Goal: Information Seeking & Learning: Learn about a topic

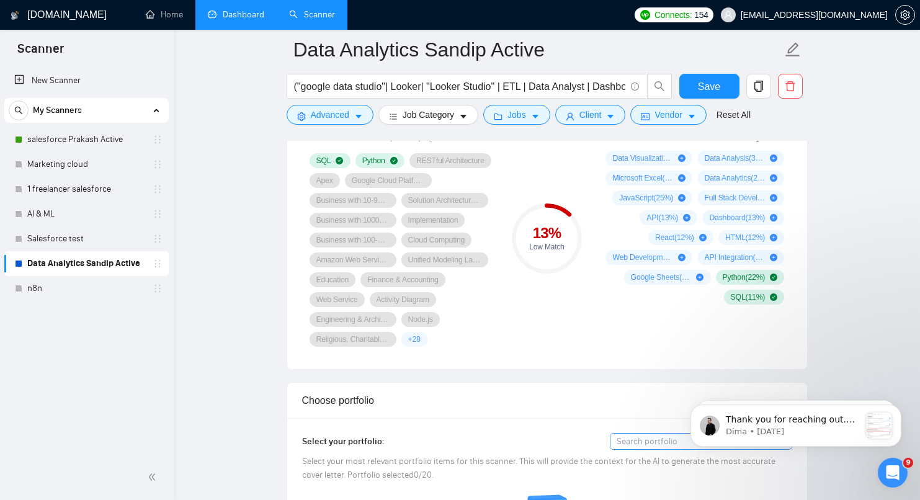
click at [257, 20] on link "Dashboard" at bounding box center [236, 14] width 56 height 11
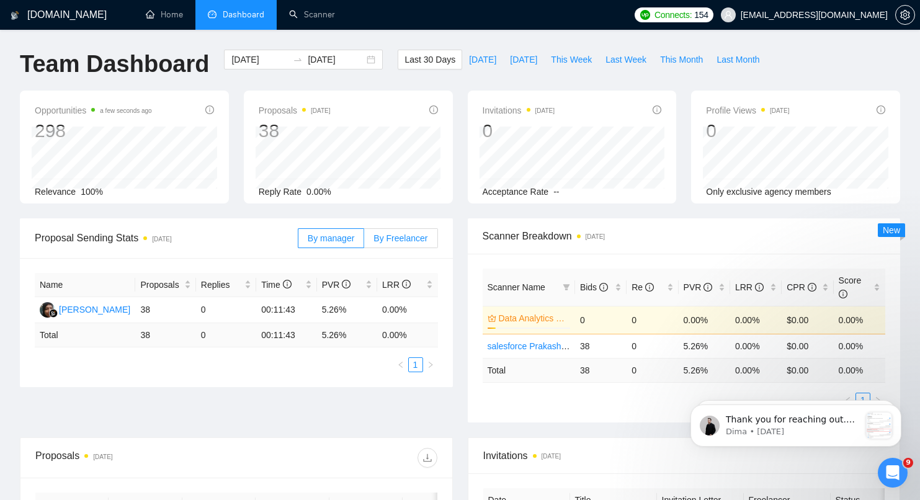
click at [415, 235] on span "By Freelancer" at bounding box center [401, 238] width 54 height 10
click at [364, 241] on input "By Freelancer" at bounding box center [364, 241] width 0 height 0
click at [580, 60] on span "This Week" at bounding box center [571, 60] width 41 height 14
type input "[DATE]"
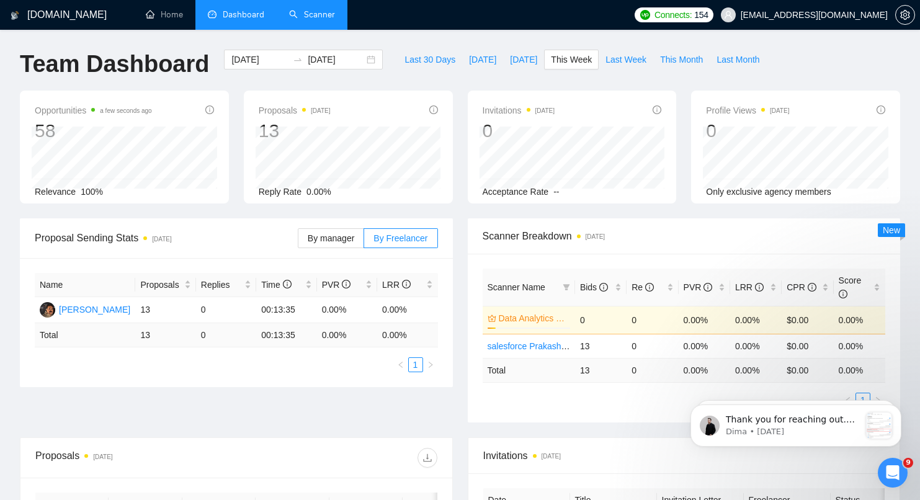
click at [308, 20] on link "Scanner" at bounding box center [312, 14] width 46 height 11
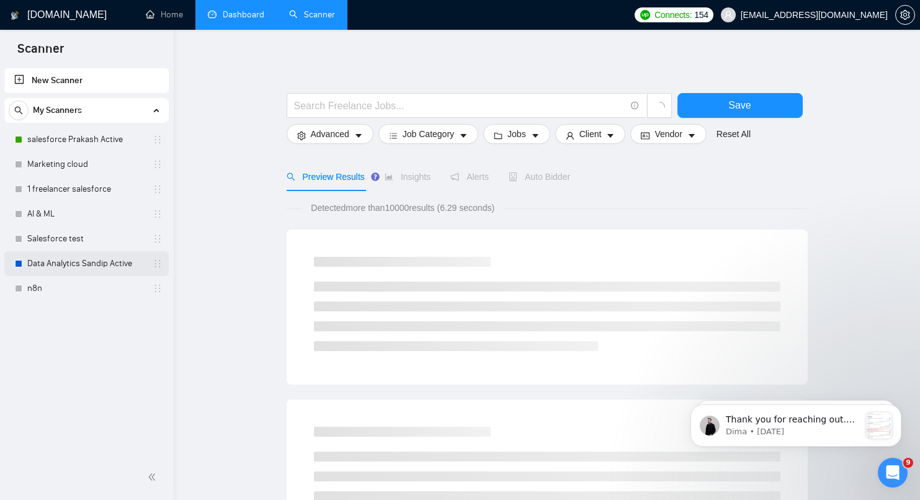
click at [102, 266] on link "Data Analytics Sandip Active" at bounding box center [86, 263] width 118 height 25
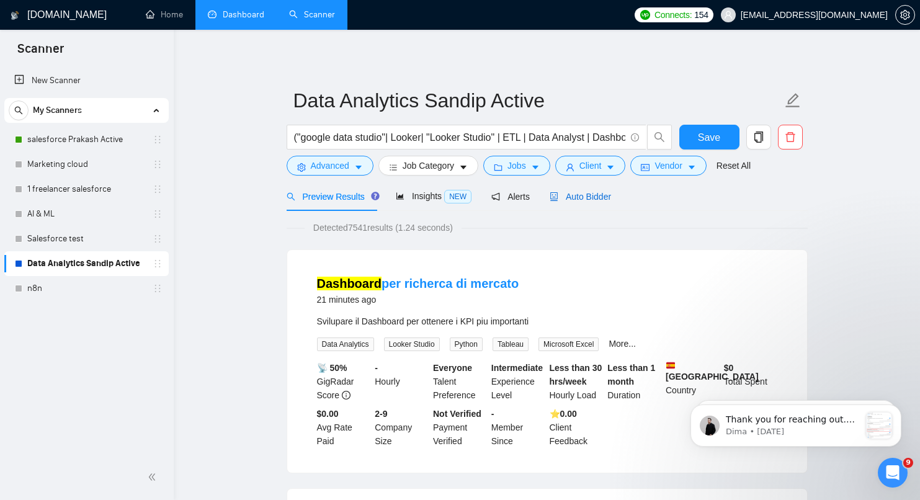
click at [605, 199] on span "Auto Bidder" at bounding box center [580, 197] width 61 height 10
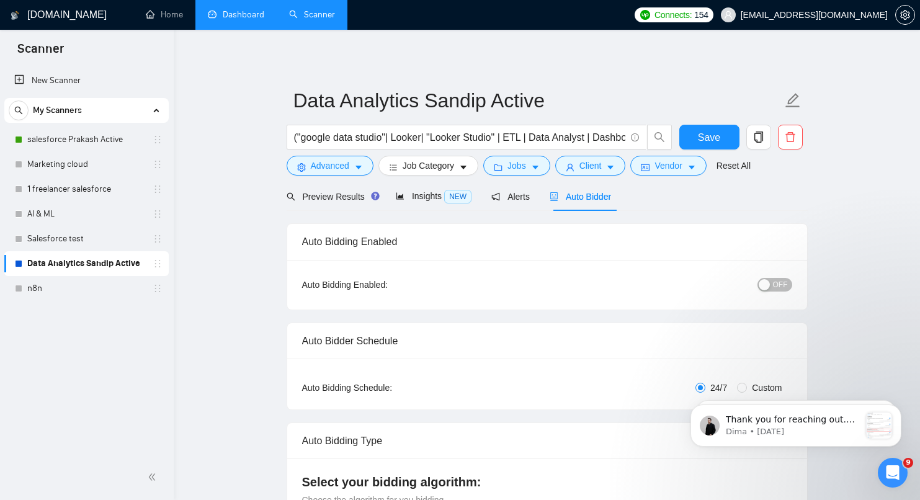
checkbox input "true"
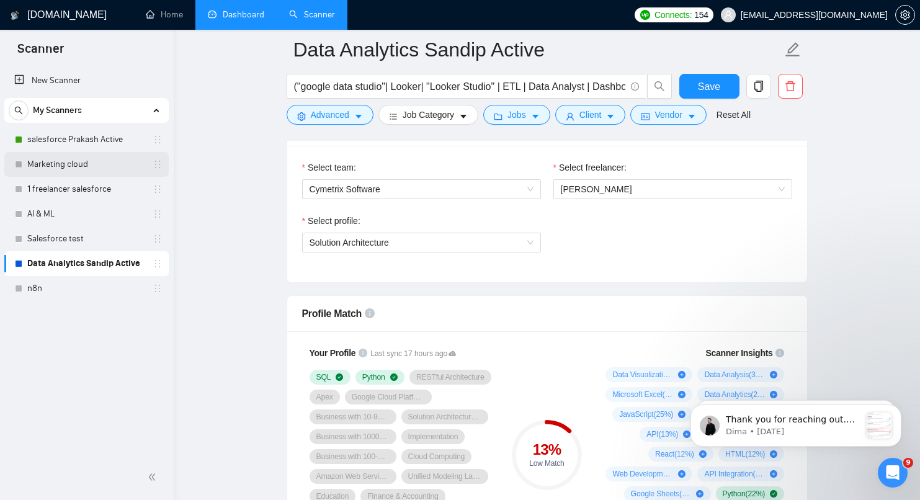
scroll to position [647, 0]
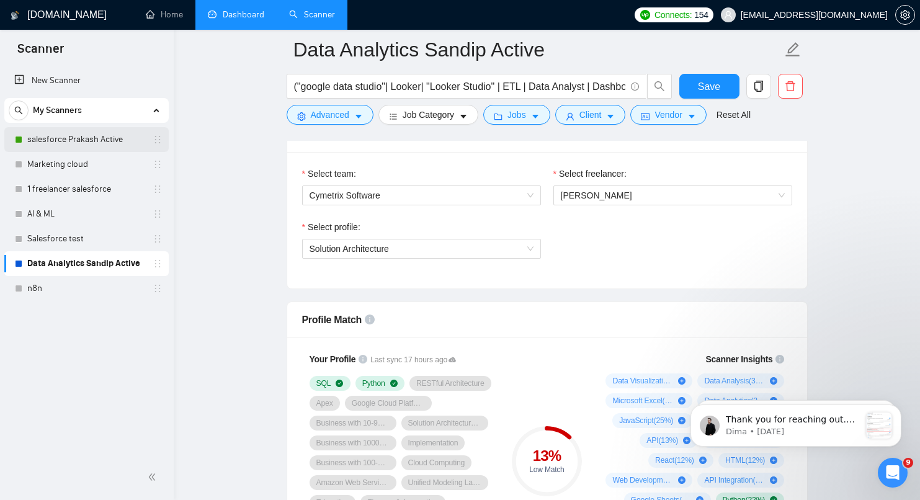
click at [88, 137] on link "salesforce Prakash Active" at bounding box center [86, 139] width 118 height 25
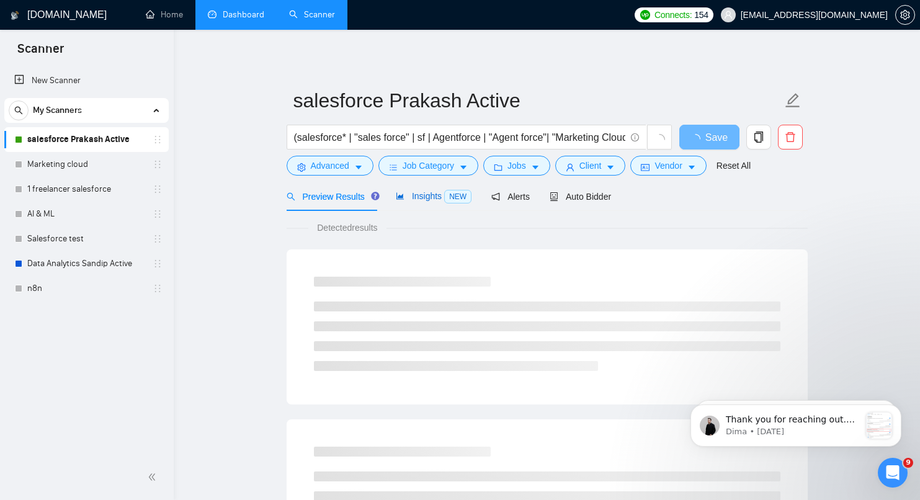
click at [429, 201] on span "Insights NEW" at bounding box center [434, 196] width 76 height 10
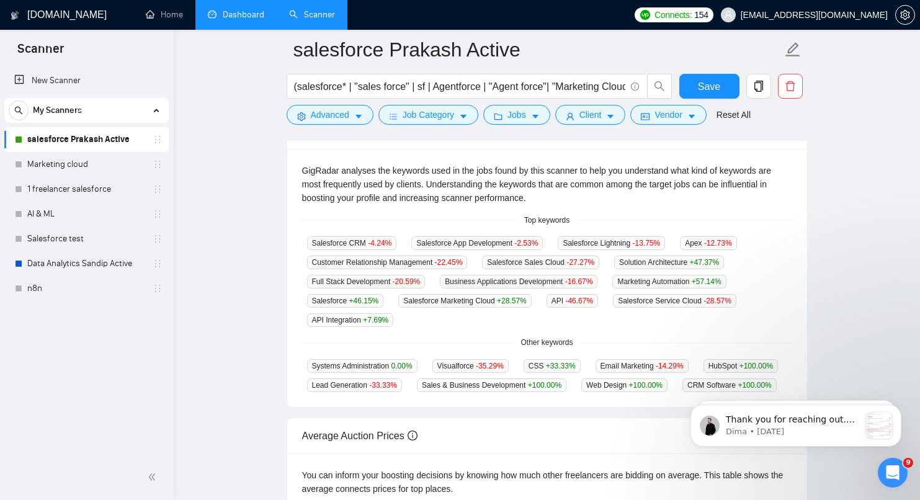
scroll to position [259, 0]
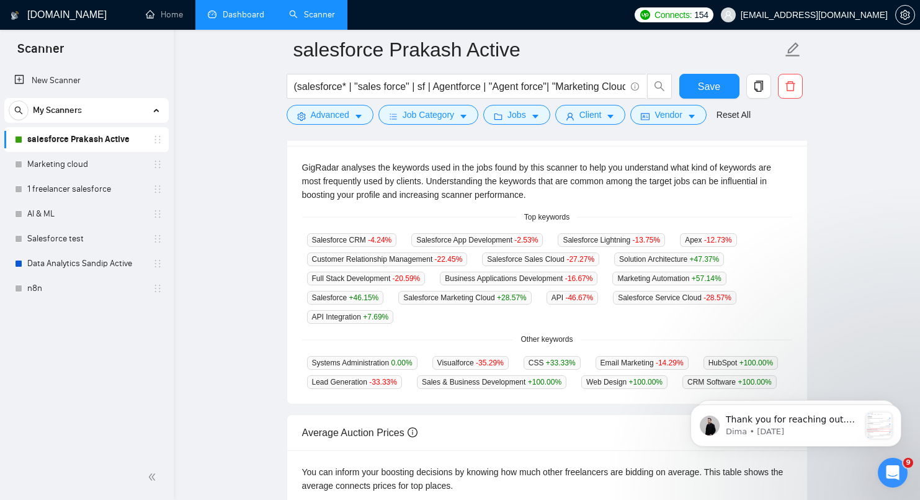
click at [583, 405] on div "GigRadar analyses the keywords used in the jobs found by this scanner to help y…" at bounding box center [547, 275] width 520 height 259
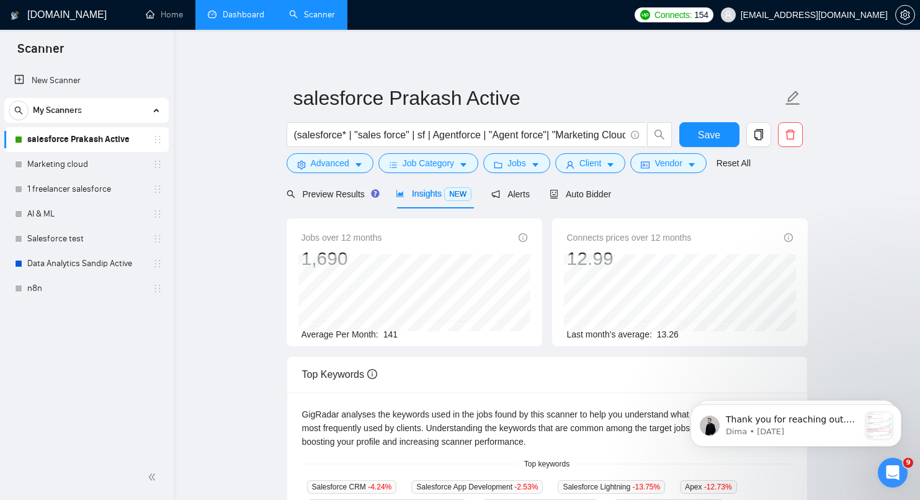
scroll to position [0, 0]
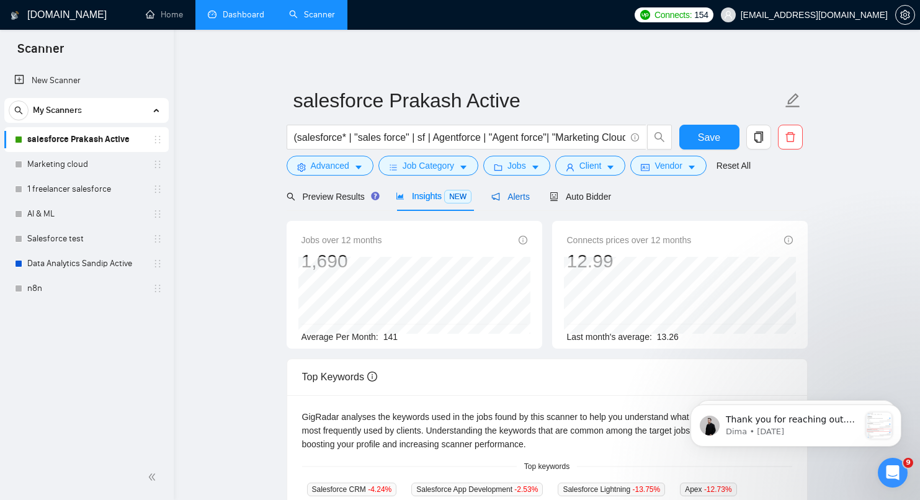
click at [530, 196] on span "Alerts" at bounding box center [510, 197] width 38 height 10
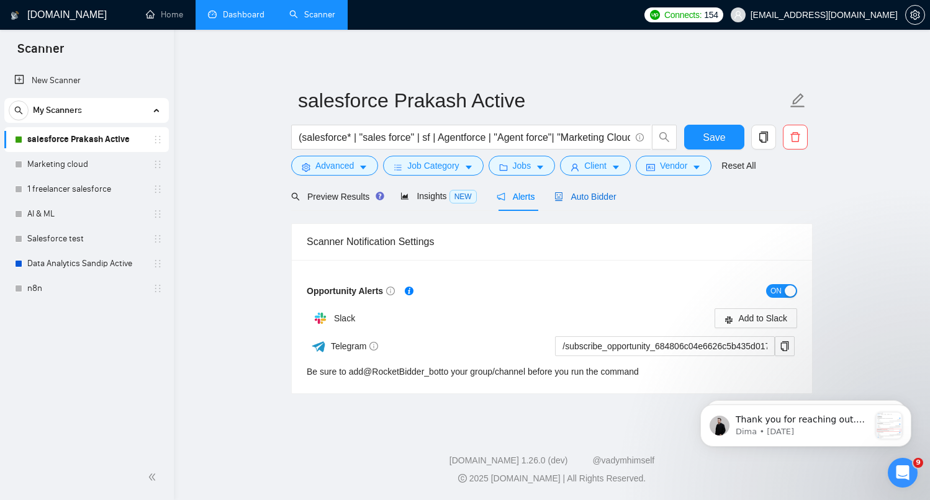
click at [606, 202] on div "Auto Bidder" at bounding box center [584, 197] width 61 height 14
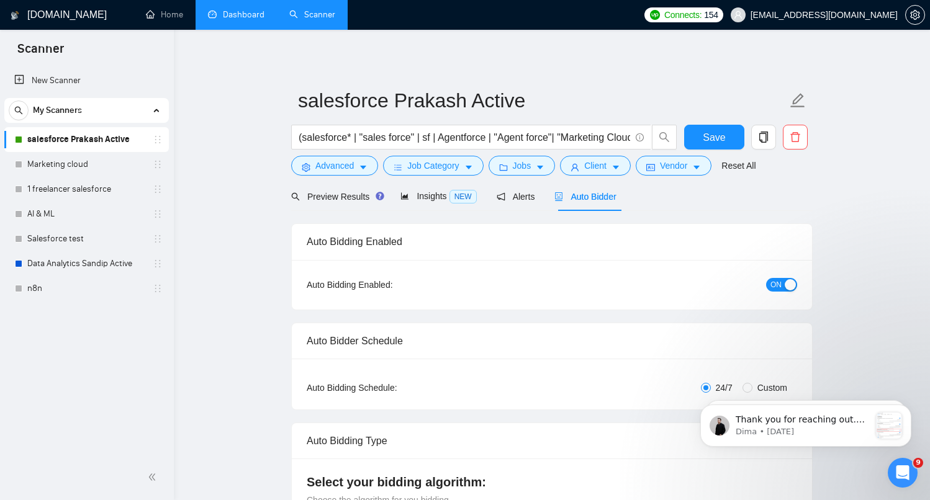
checkbox input "true"
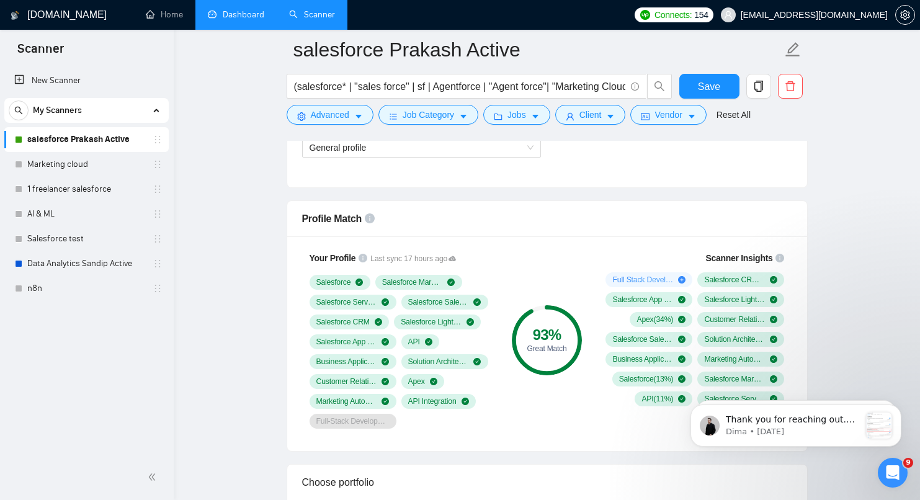
scroll to position [752, 0]
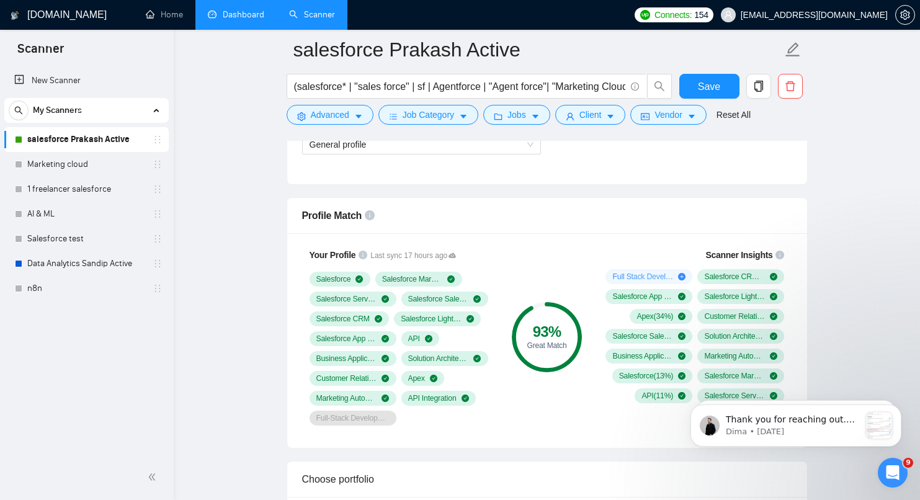
click at [562, 413] on div "93 % Great Match" at bounding box center [546, 337] width 83 height 192
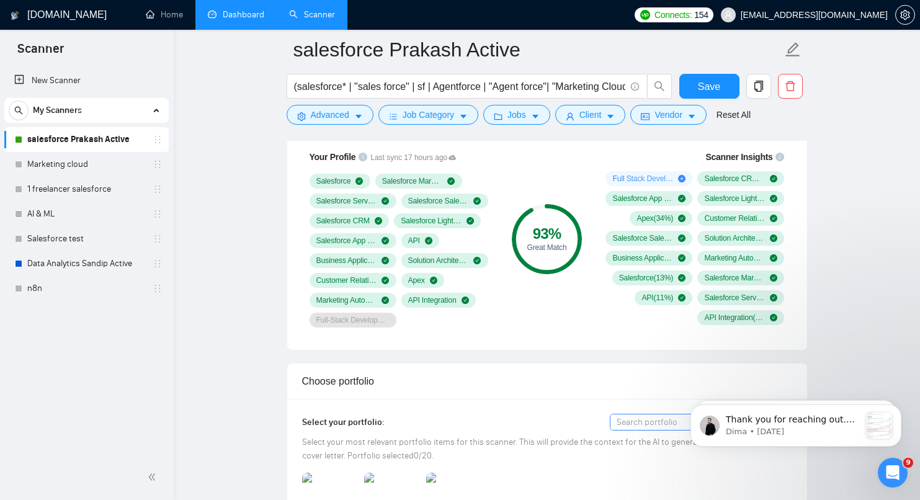
scroll to position [828, 0]
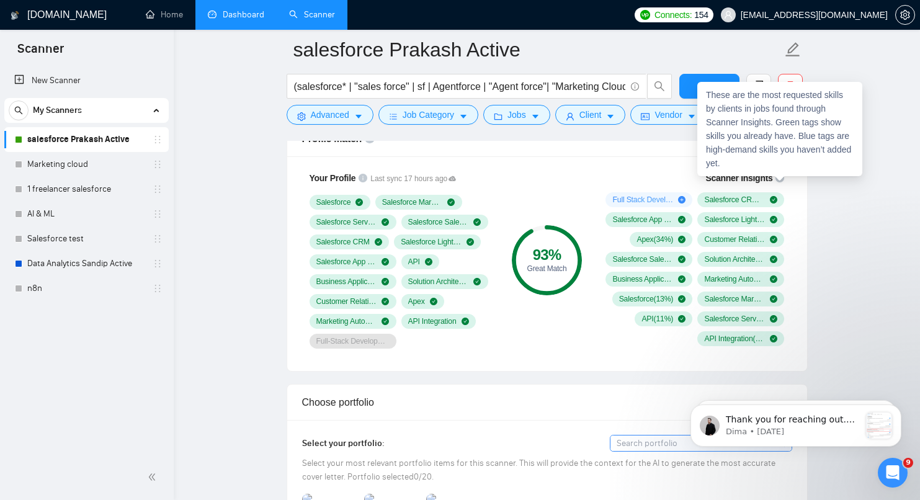
click at [783, 174] on div "These are the most requested skills by clients in jobs found through Scanner In…" at bounding box center [780, 129] width 165 height 94
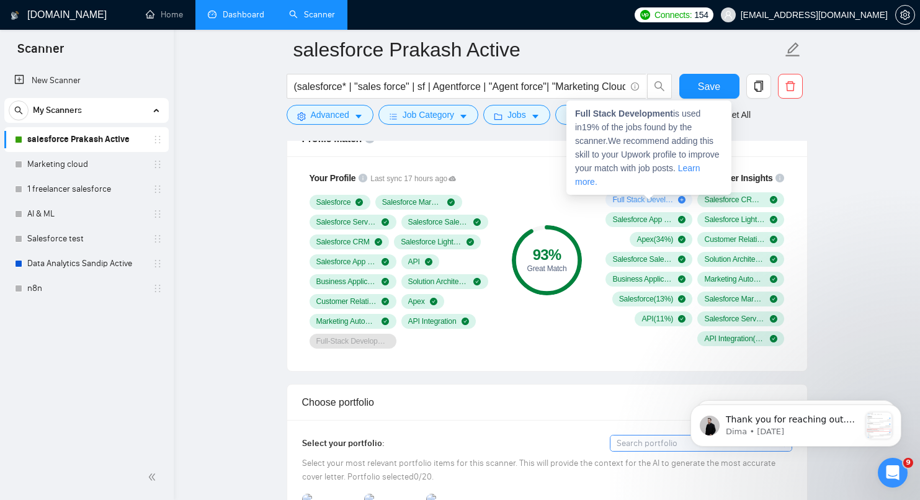
click at [639, 200] on span "Full Stack Development ( 19 %)" at bounding box center [642, 200] width 61 height 10
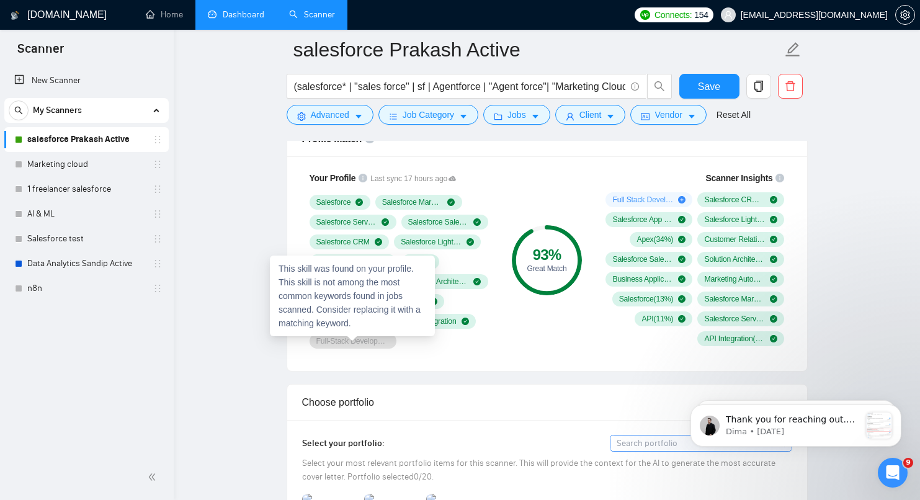
click at [378, 344] on span "Full-Stack Development" at bounding box center [352, 341] width 73 height 10
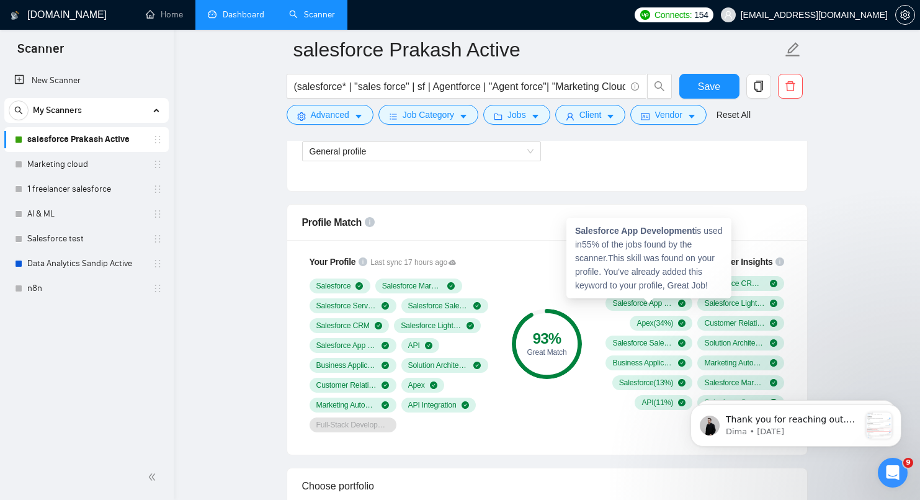
scroll to position [744, 0]
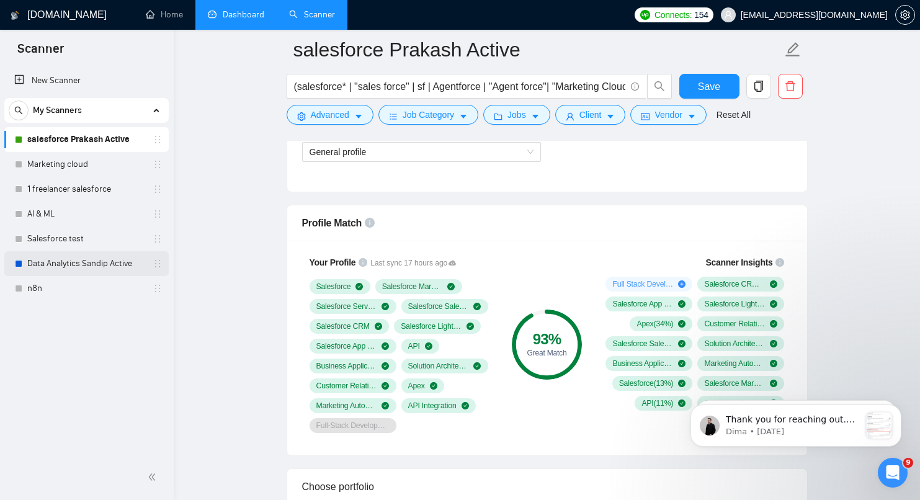
click at [84, 270] on link "Data Analytics Sandip Active" at bounding box center [86, 263] width 118 height 25
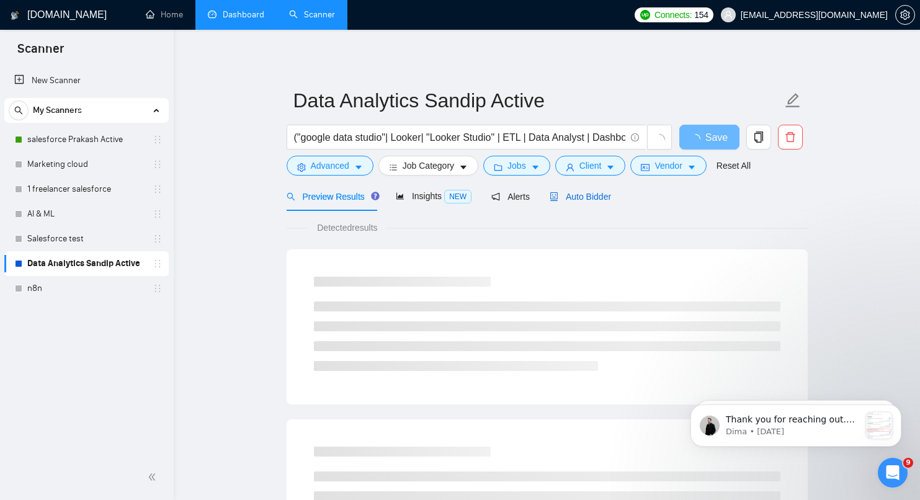
click at [595, 192] on span "Auto Bidder" at bounding box center [580, 197] width 61 height 10
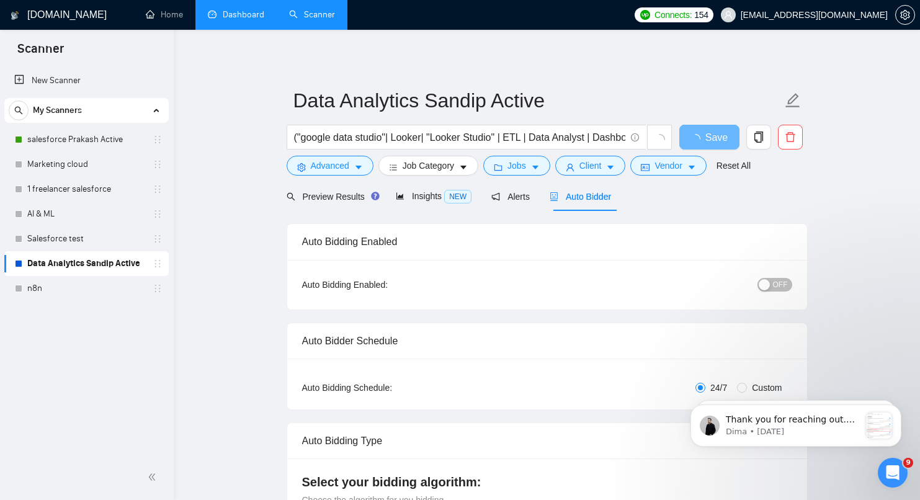
checkbox input "true"
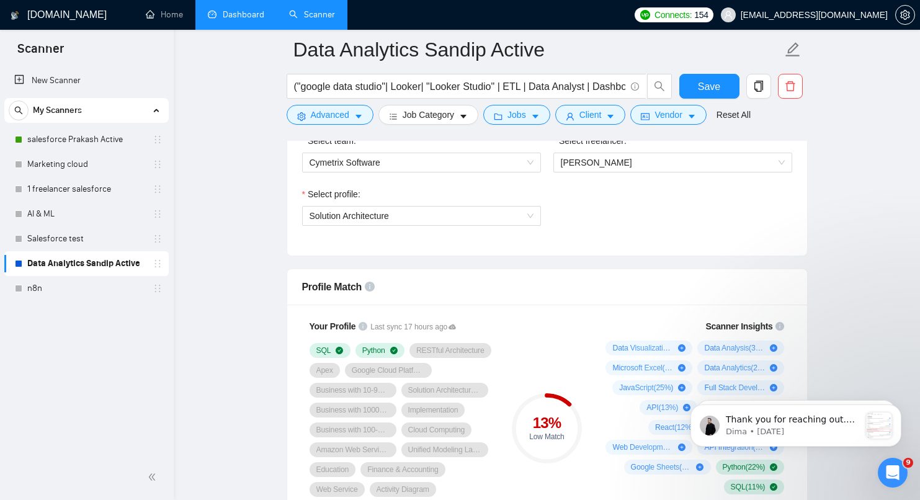
scroll to position [514, 0]
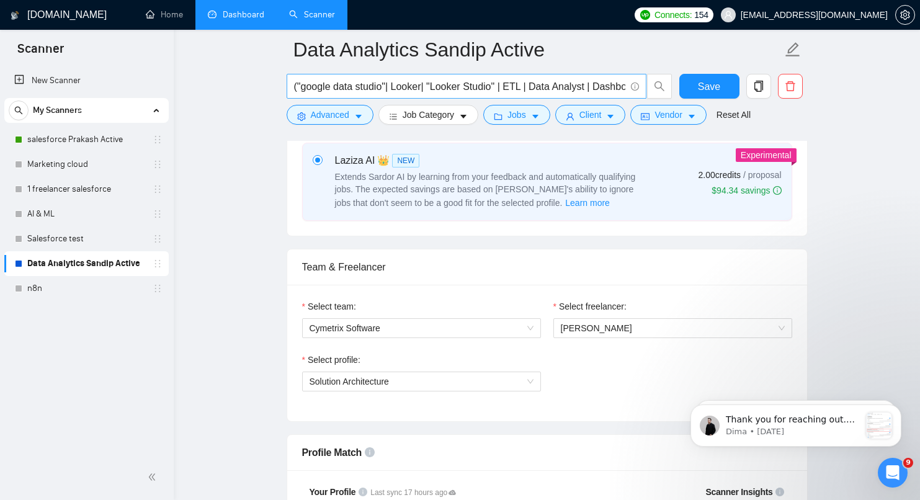
click at [587, 81] on input "("google data studio"| Looker| "Looker Studio" | ETL | Data Analyst | Dashboard)" at bounding box center [459, 87] width 331 height 16
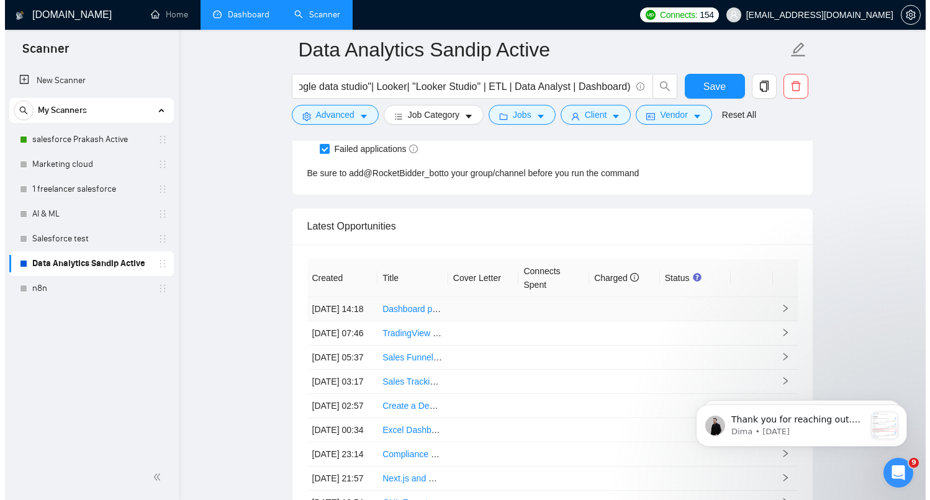
scroll to position [0, 0]
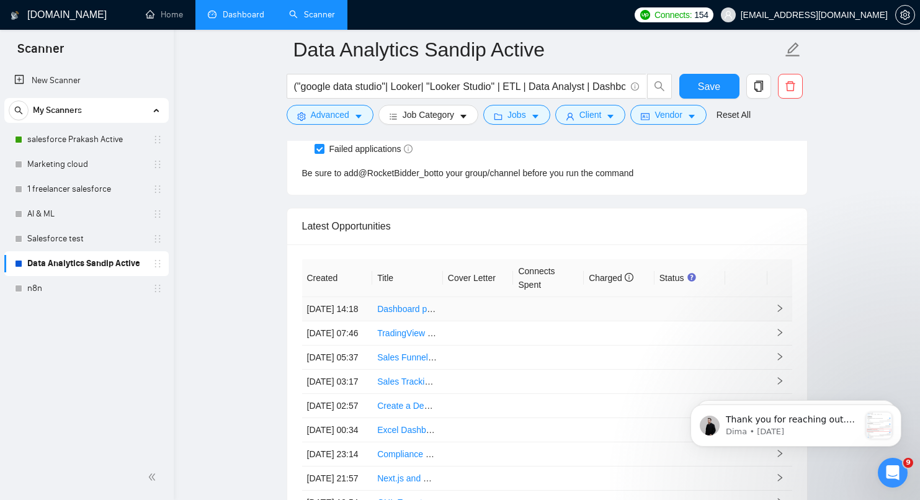
click at [398, 314] on link "Dashboard per richerca di mercato" at bounding box center [444, 309] width 134 height 10
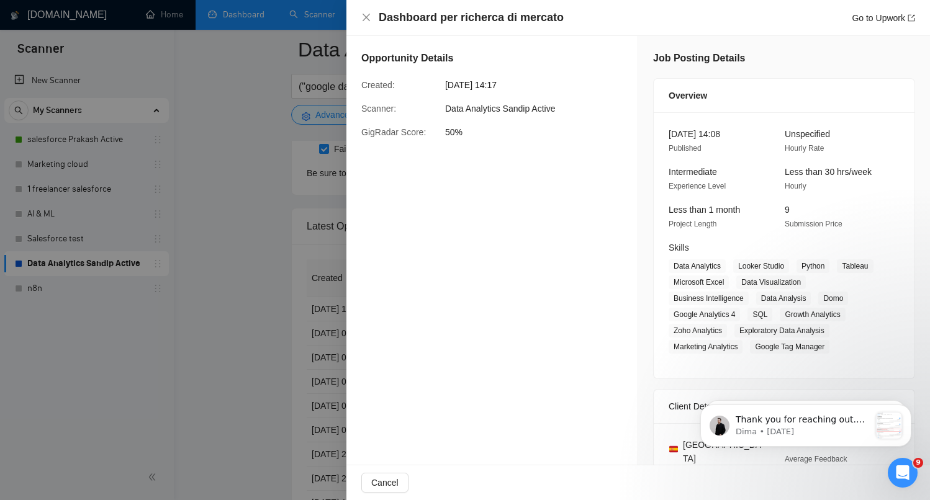
click at [197, 387] on div at bounding box center [465, 250] width 930 height 500
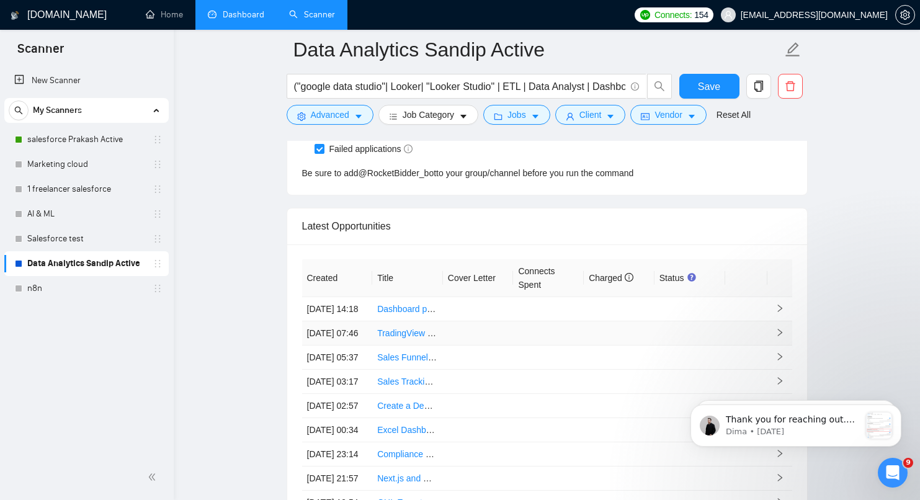
click at [400, 338] on link "TradingView Pine Script v5 Developer Needed -advanced ETH dashboard + Alerts" at bounding box center [535, 333] width 316 height 10
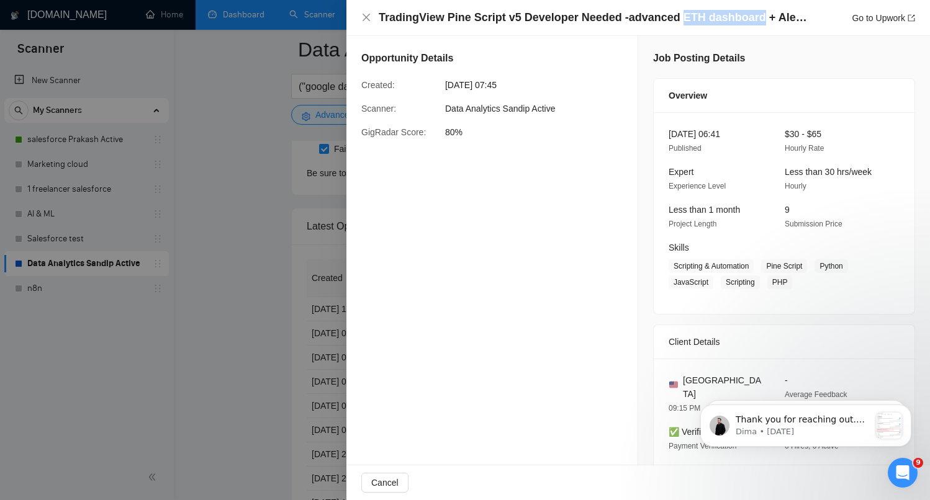
drag, startPoint x: 678, startPoint y: 21, endPoint x: 758, endPoint y: 25, distance: 80.1
click at [758, 25] on h4 "TradingView Pine Script v5 Developer Needed -advanced ETH dashboard + Alerts" at bounding box center [593, 18] width 428 height 16
copy h4 "ETH dashboard"
click at [369, 20] on icon "close" at bounding box center [366, 17] width 10 height 10
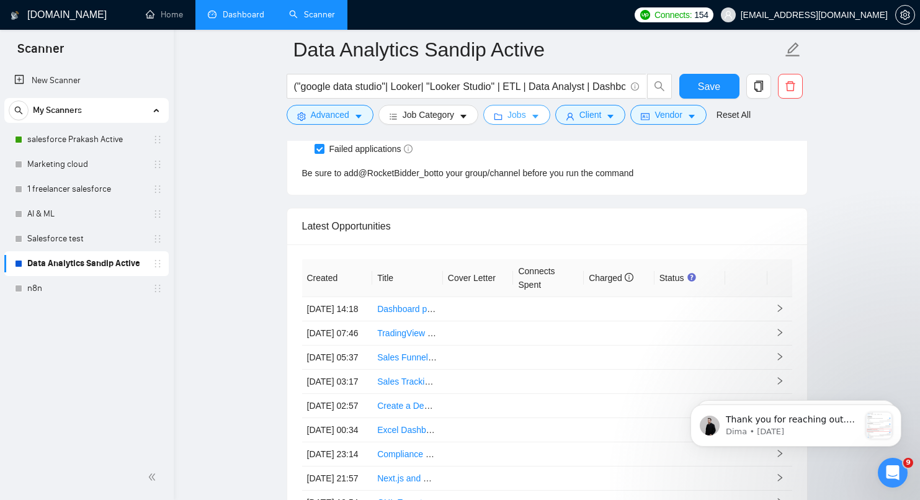
click at [544, 120] on button "Jobs" at bounding box center [516, 115] width 67 height 20
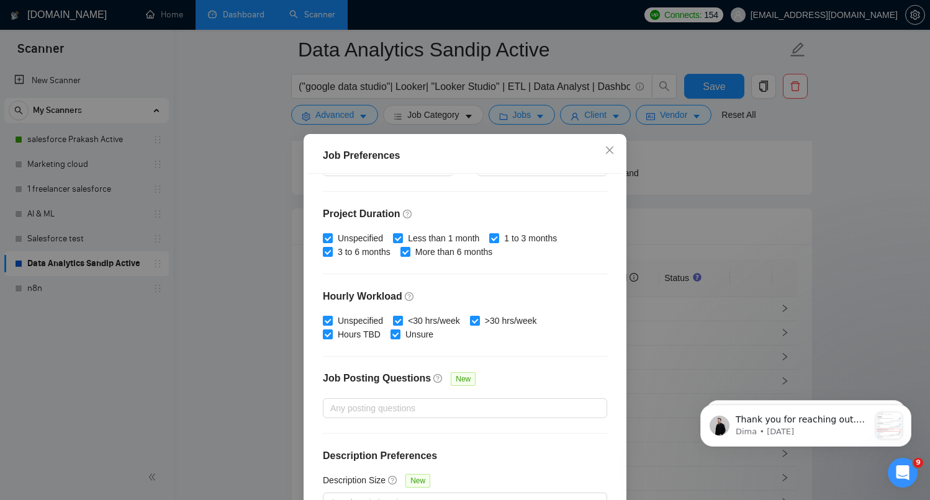
scroll to position [349, 0]
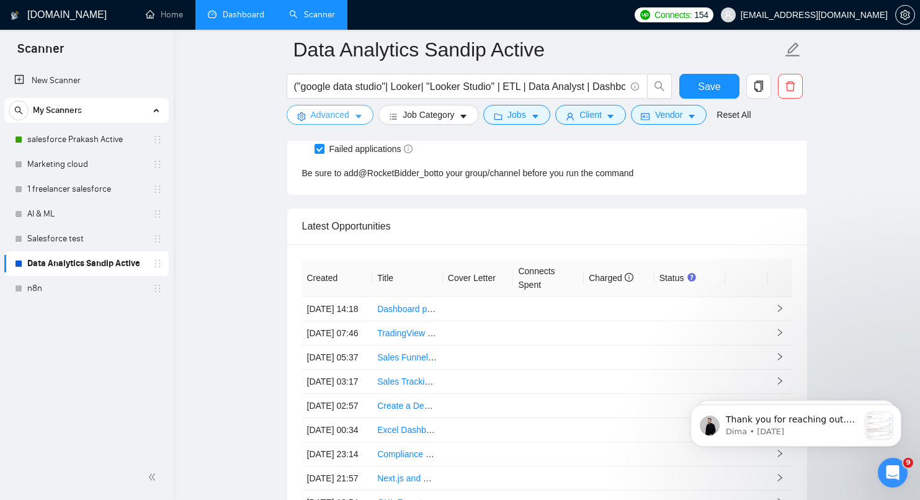
click at [353, 117] on button "Advanced" at bounding box center [330, 115] width 87 height 20
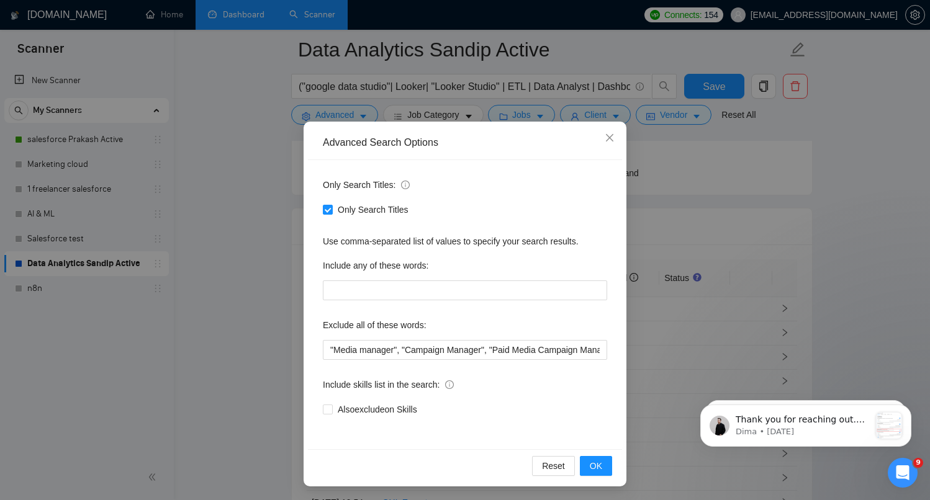
scroll to position [16, 0]
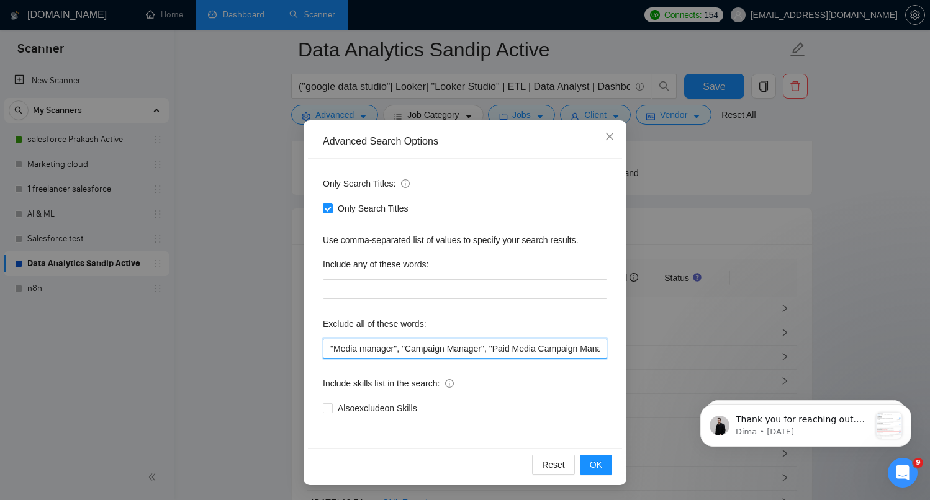
click at [449, 346] on input ""Media manager", "Campaign Manager", "Paid Media Campaign Manager", "Virtual As…" at bounding box center [465, 349] width 284 height 20
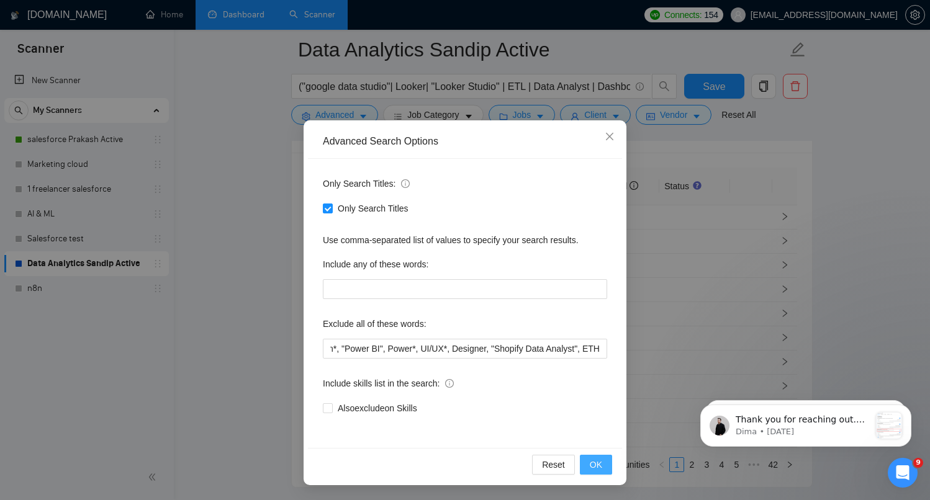
scroll to position [0, 0]
click at [599, 468] on button "OK" at bounding box center [596, 465] width 32 height 20
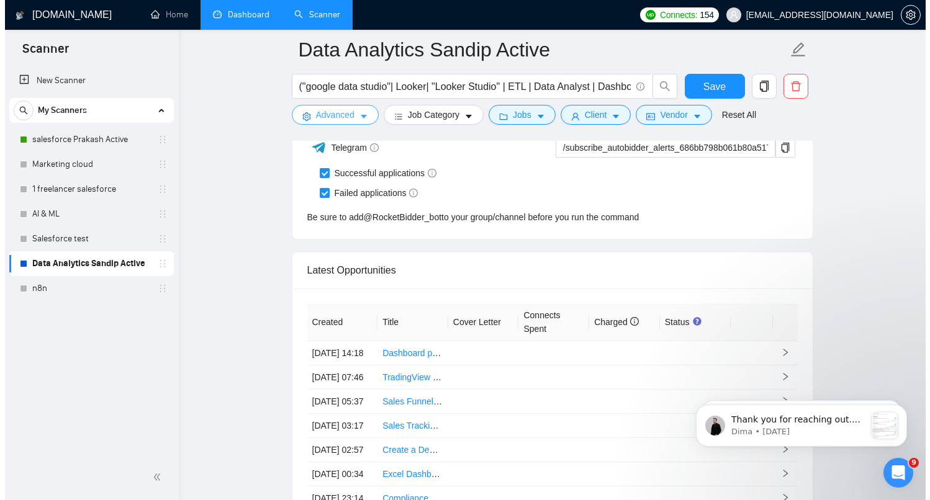
scroll to position [3087, 0]
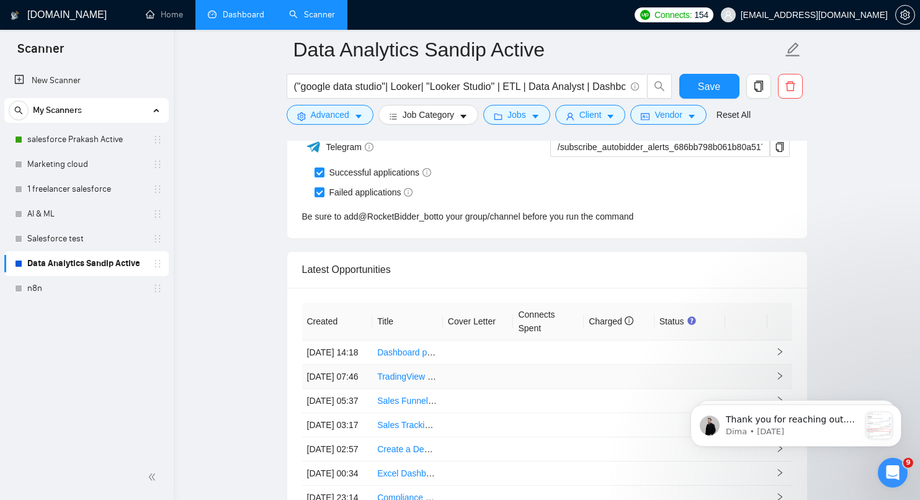
click at [405, 382] on link "TradingView Pine Script v5 Developer Needed -advanced ETH dashboard + Alerts" at bounding box center [535, 377] width 316 height 10
click at [352, 111] on button "Advanced" at bounding box center [330, 115] width 87 height 20
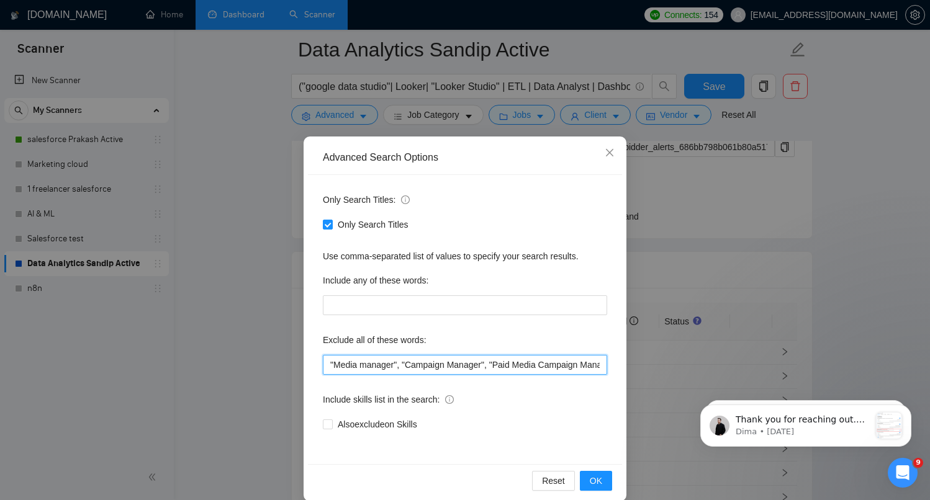
click at [452, 360] on input ""Media manager", "Campaign Manager", "Paid Media Campaign Manager", "Virtual As…" at bounding box center [465, 365] width 284 height 20
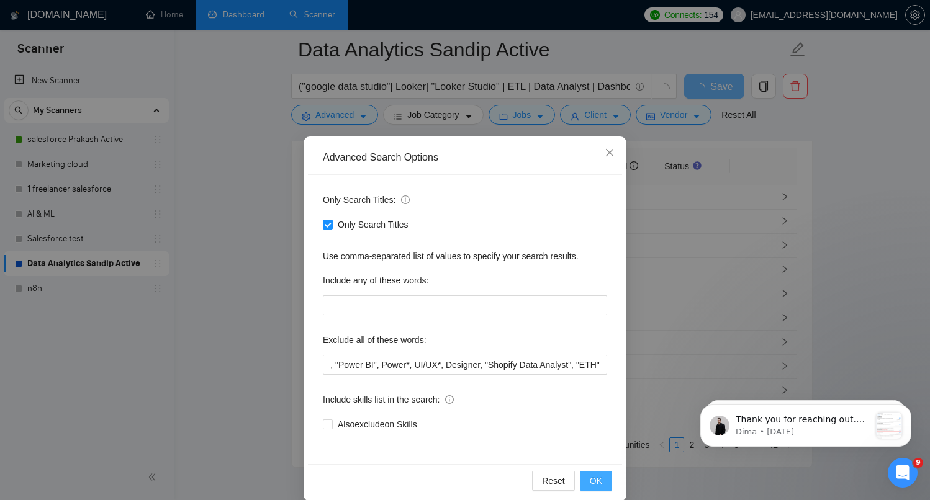
click at [583, 479] on button "OK" at bounding box center [596, 481] width 32 height 20
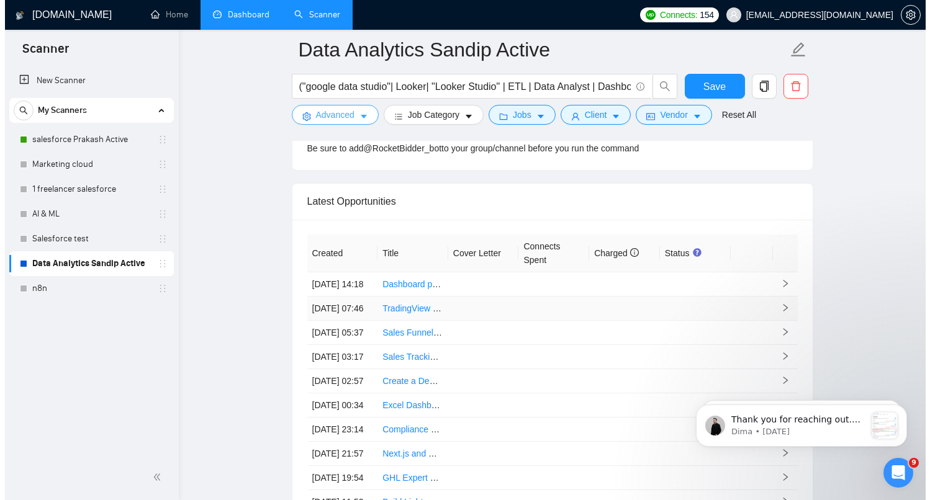
scroll to position [3155, 0]
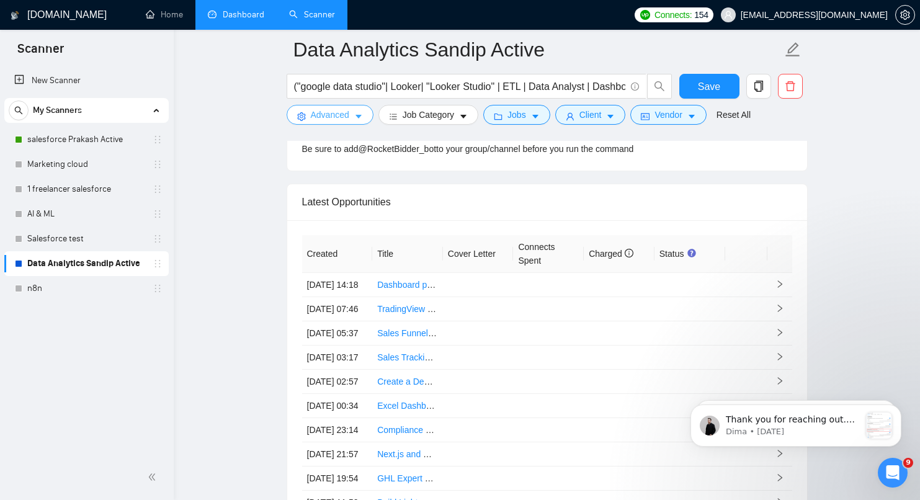
click at [327, 111] on span "Advanced" at bounding box center [330, 115] width 38 height 14
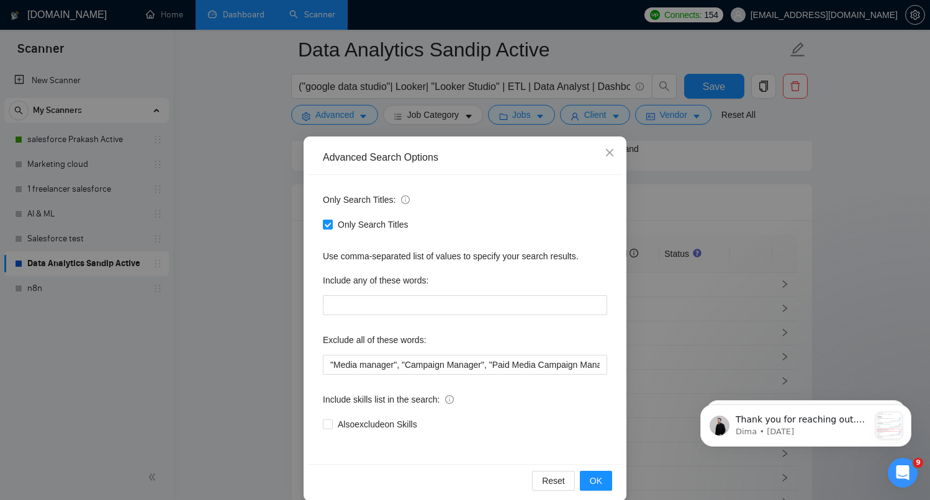
scroll to position [2, 0]
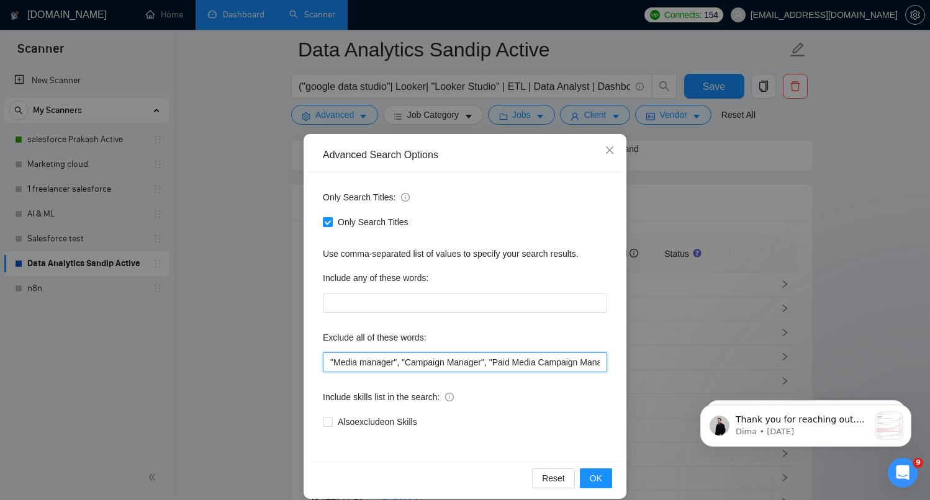
click at [439, 361] on input ""Media manager", "Campaign Manager", "Paid Media Campaign Manager", "Virtual As…" at bounding box center [465, 362] width 284 height 20
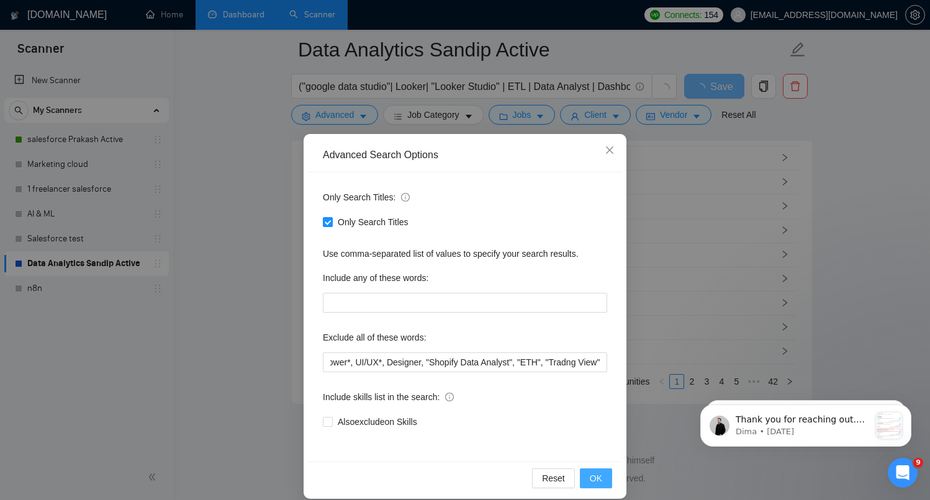
scroll to position [0, 0]
click at [590, 478] on span "OK" at bounding box center [596, 479] width 12 height 14
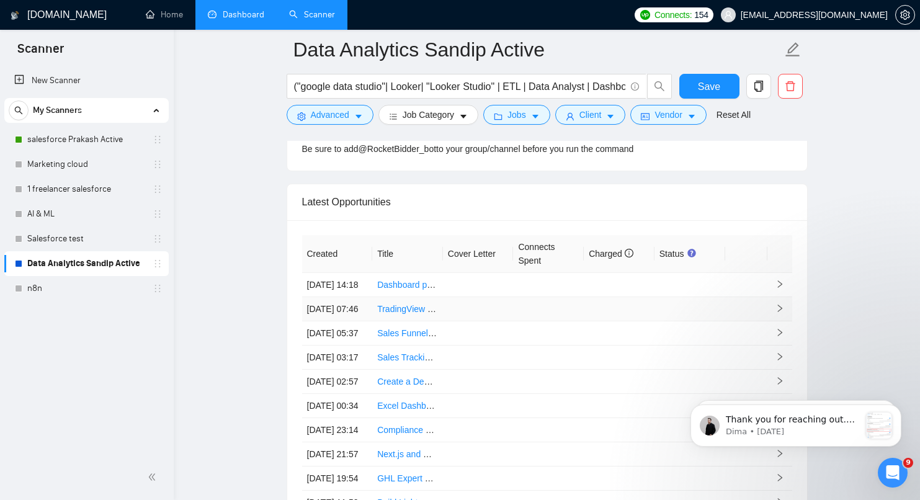
click at [437, 321] on td "TradingView Pine Script v5 Developer Needed -advanced ETH dashboard + Alerts" at bounding box center [407, 309] width 71 height 24
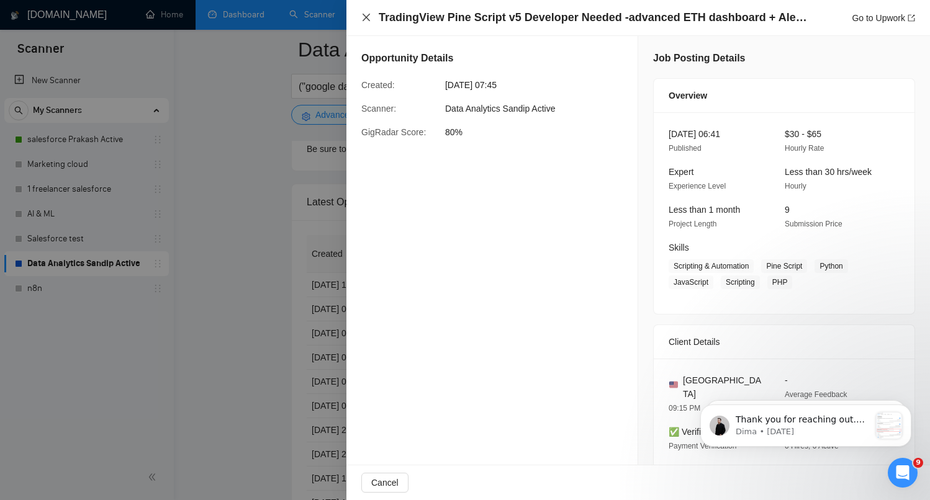
click at [362, 19] on icon "close" at bounding box center [366, 17] width 10 height 10
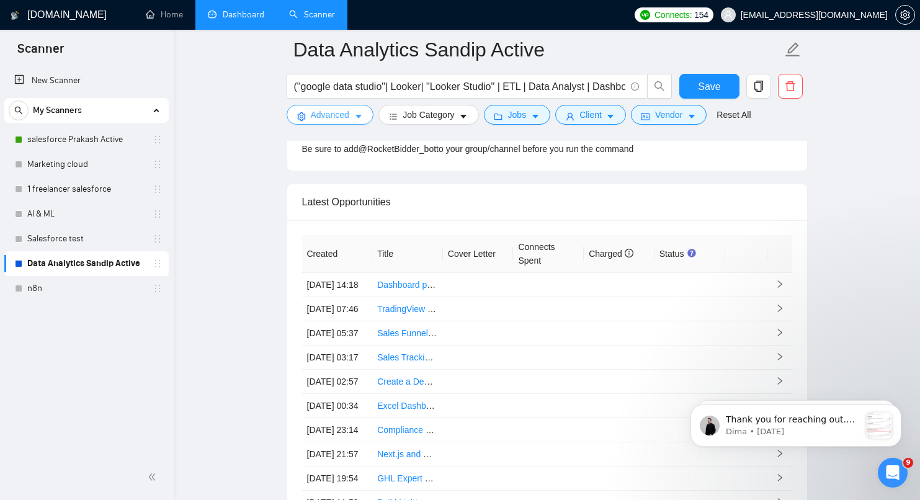
click at [348, 119] on button "Advanced" at bounding box center [330, 115] width 87 height 20
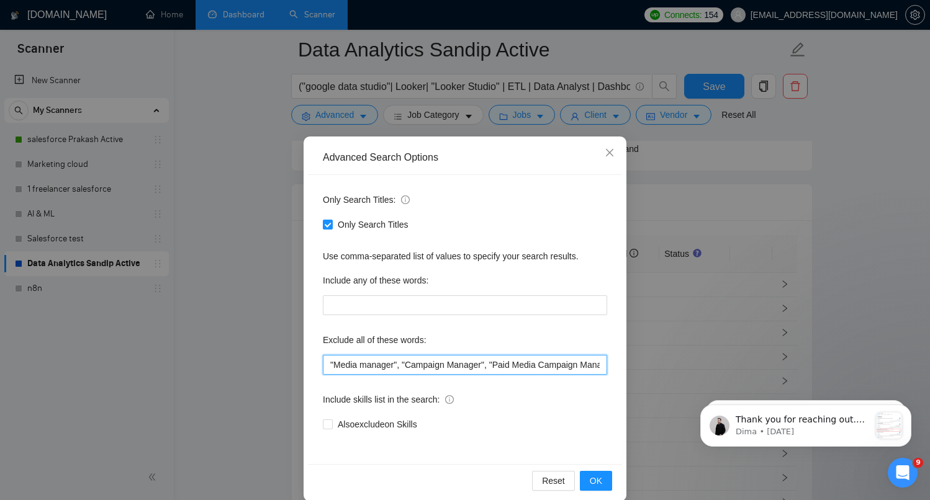
click at [507, 364] on input ""Media manager", "Campaign Manager", "Paid Media Campaign Manager", "Virtual As…" at bounding box center [465, 365] width 284 height 20
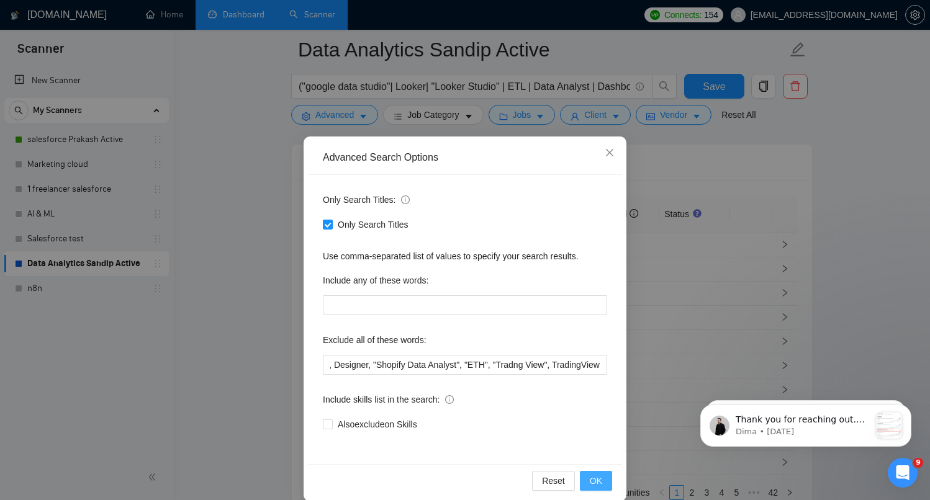
click at [601, 487] on button "OK" at bounding box center [596, 481] width 32 height 20
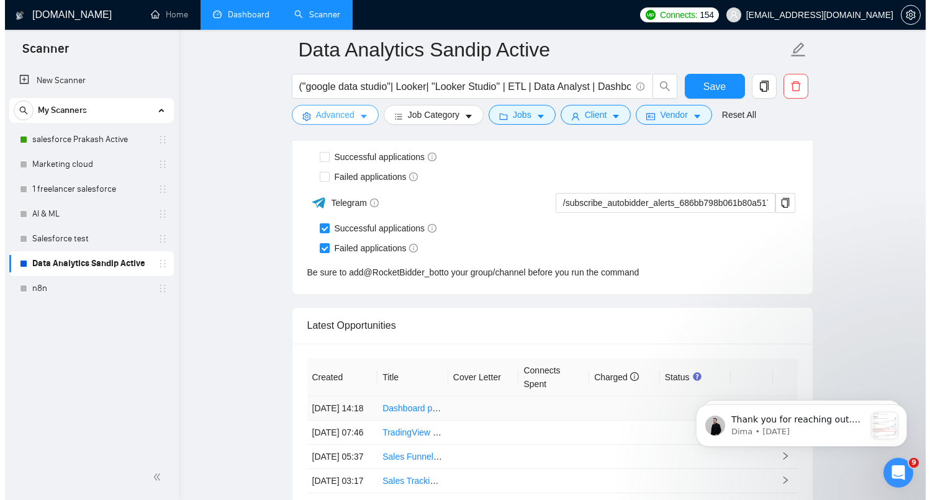
scroll to position [3053, 0]
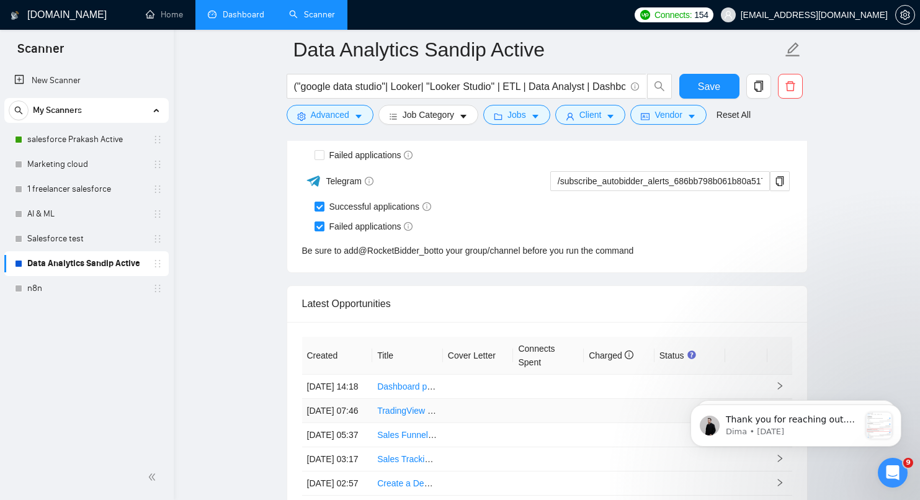
click at [401, 423] on td "TradingView Pine Script v5 Developer Needed -advanced ETH dashboard + Alerts" at bounding box center [407, 411] width 71 height 24
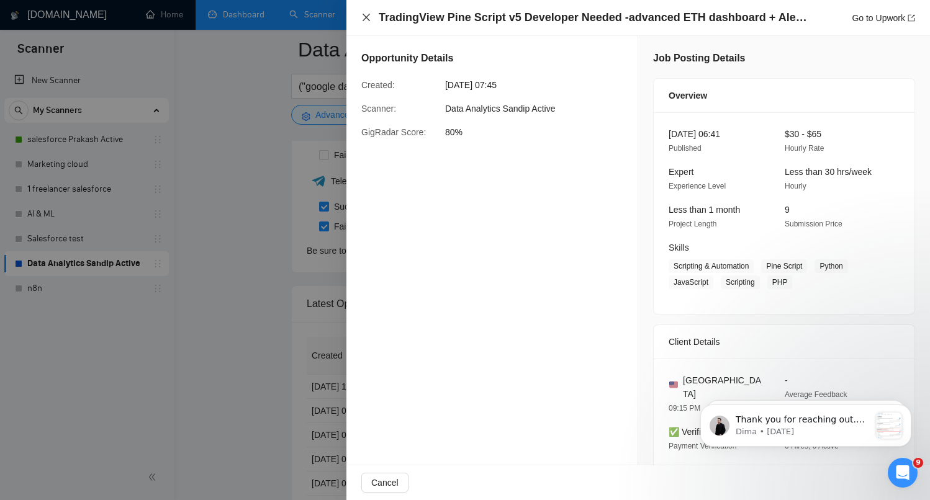
click at [370, 11] on div "TradingView Pine Script v5 Developer Needed -advanced ETH dashboard + Alerts Go…" at bounding box center [638, 18] width 554 height 16
click at [367, 16] on icon "close" at bounding box center [365, 17] width 7 height 7
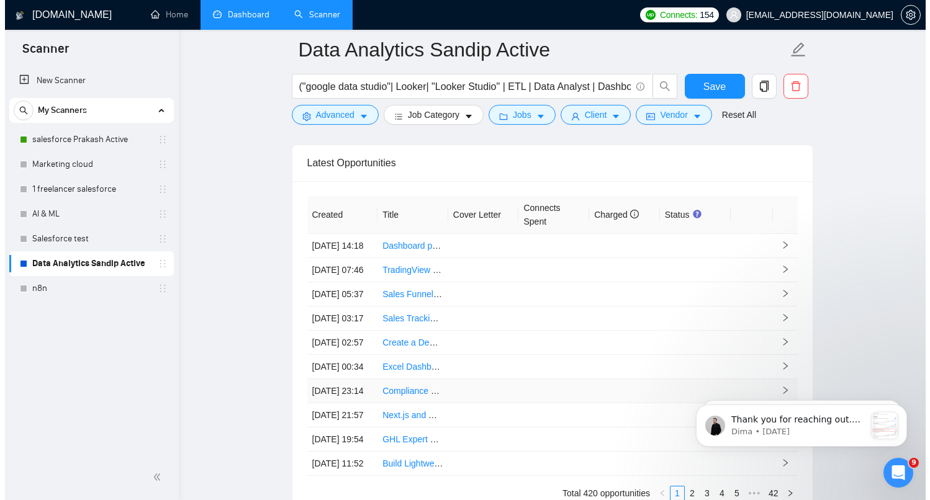
scroll to position [3197, 0]
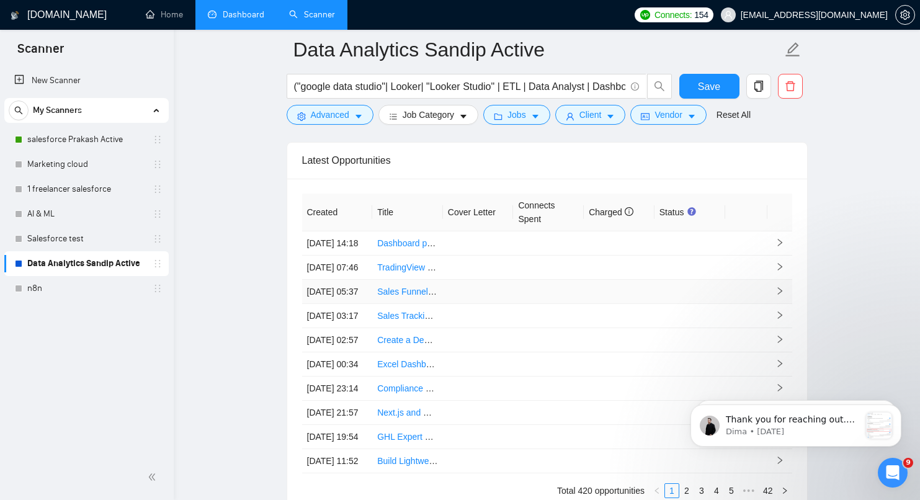
click at [400, 297] on link "Sales Funnel Live Chat Integration & Dashboard Design for Shopify" at bounding box center [507, 292] width 260 height 10
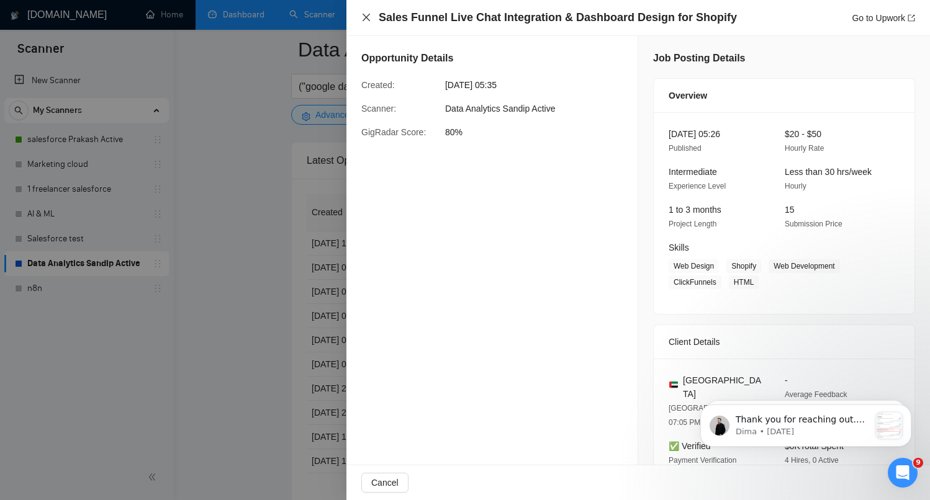
click at [364, 15] on icon "close" at bounding box center [365, 17] width 7 height 7
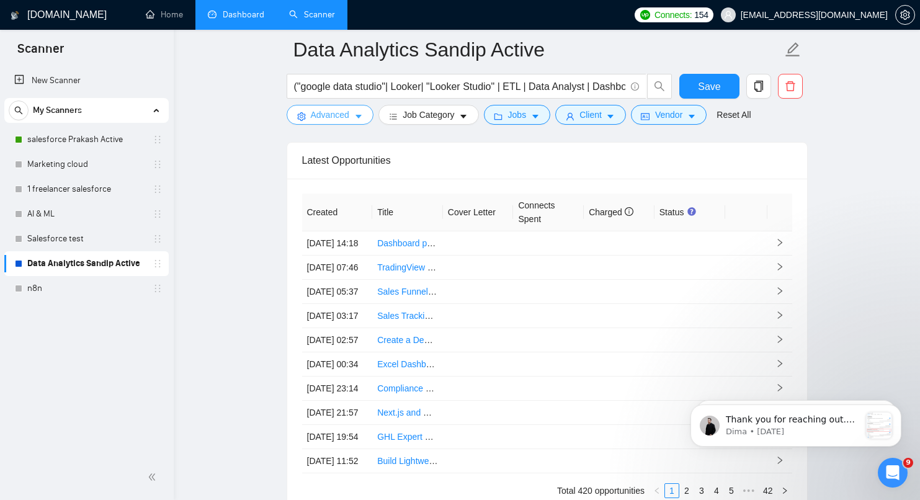
click at [355, 115] on icon "caret-down" at bounding box center [358, 116] width 9 height 9
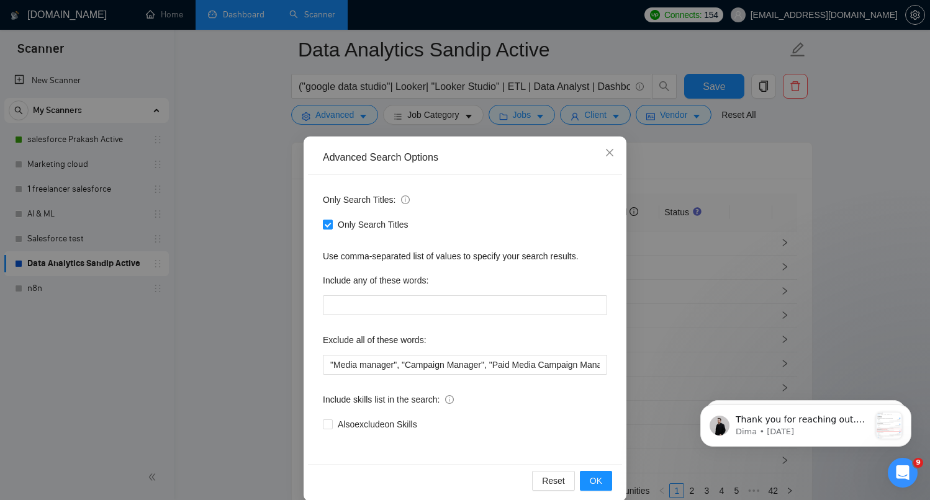
click at [398, 375] on div "Only Search Titles: Only Search Titles Use comma-separated list of values to sp…" at bounding box center [465, 319] width 314 height 289
click at [399, 370] on input ""Media manager", "Campaign Manager", "Paid Media Campaign Manager", "Virtual As…" at bounding box center [465, 365] width 284 height 20
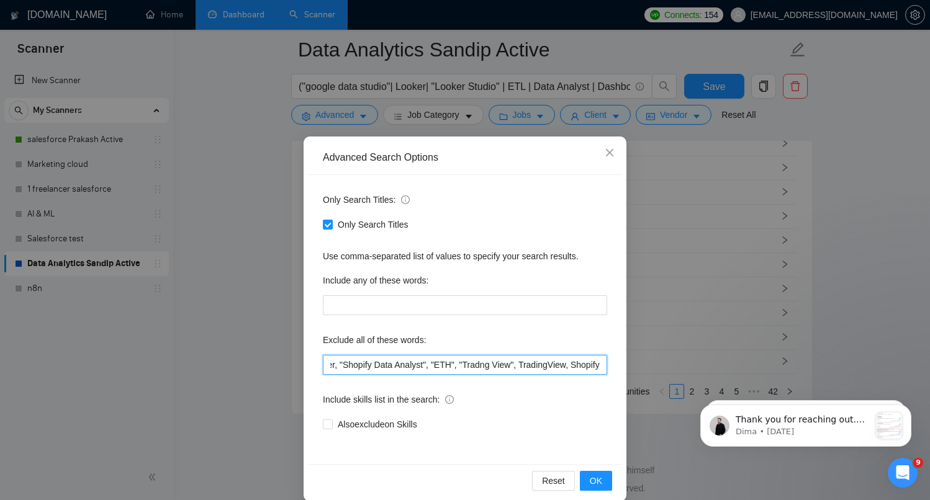
scroll to position [0, 844]
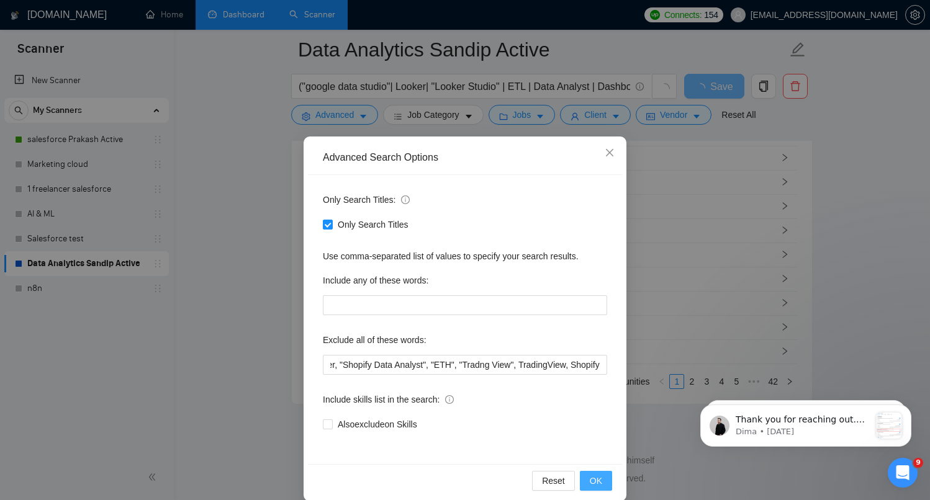
click at [590, 479] on span "OK" at bounding box center [596, 481] width 12 height 14
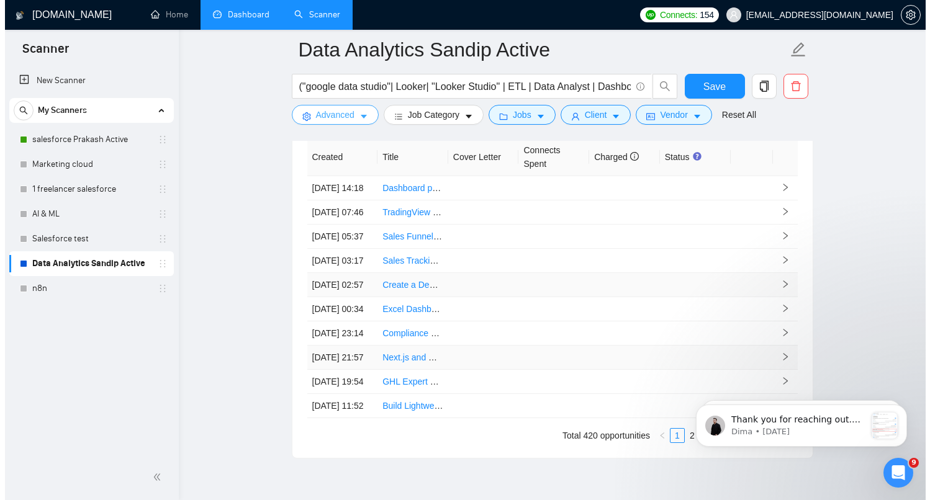
scroll to position [3252, 0]
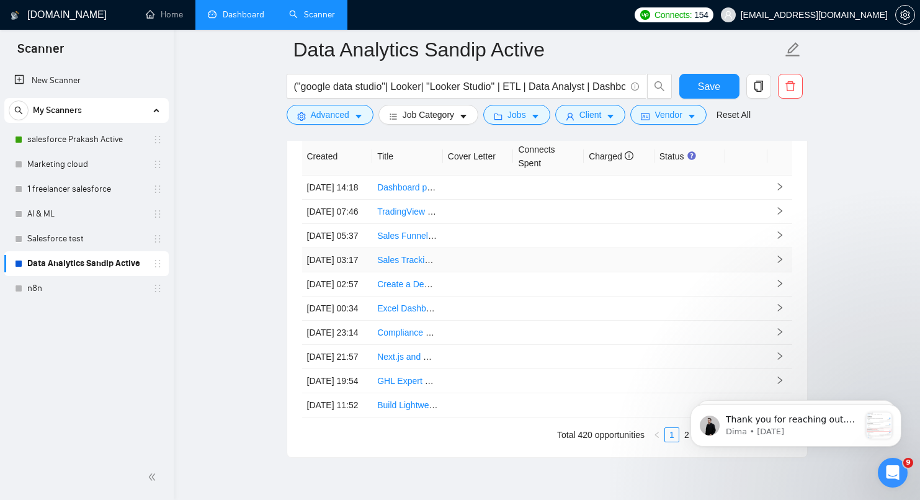
click at [369, 272] on td "[DATE] 03:17" at bounding box center [337, 260] width 71 height 24
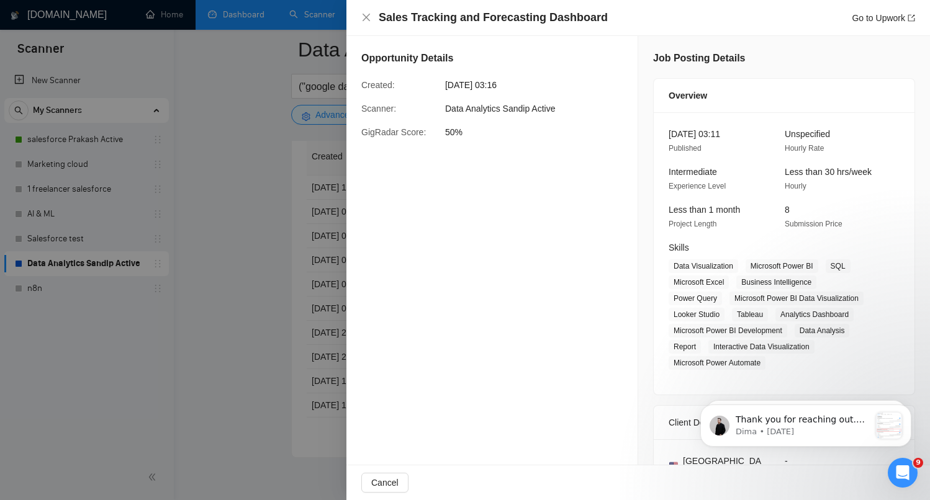
click at [529, 225] on div "Opportunity Details Created: [DATE] 03:16 Scanner: Data Analytics Sandip Active…" at bounding box center [492, 466] width 292 height 860
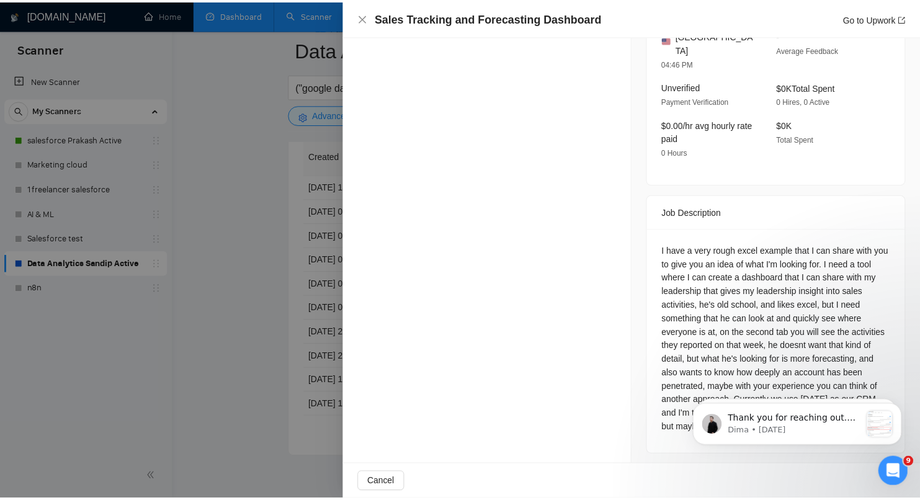
scroll to position [431, 0]
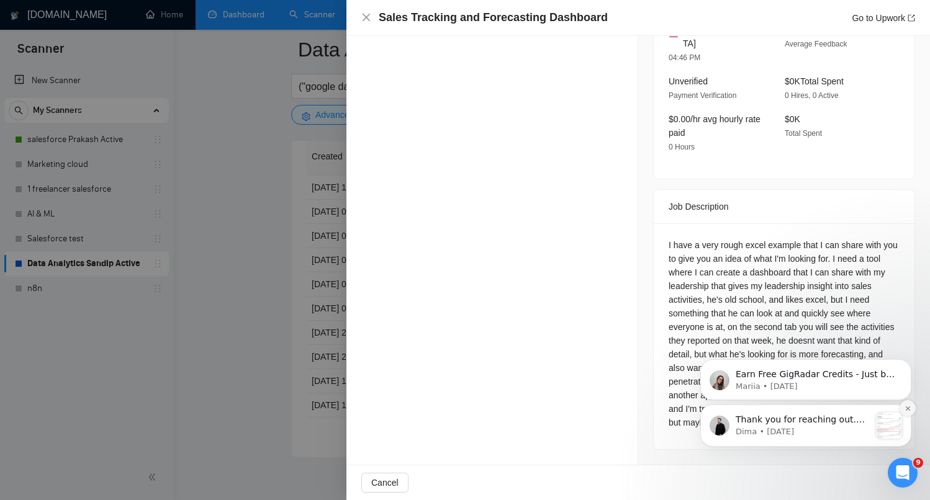
click at [905, 408] on icon "Dismiss notification" at bounding box center [907, 408] width 7 height 7
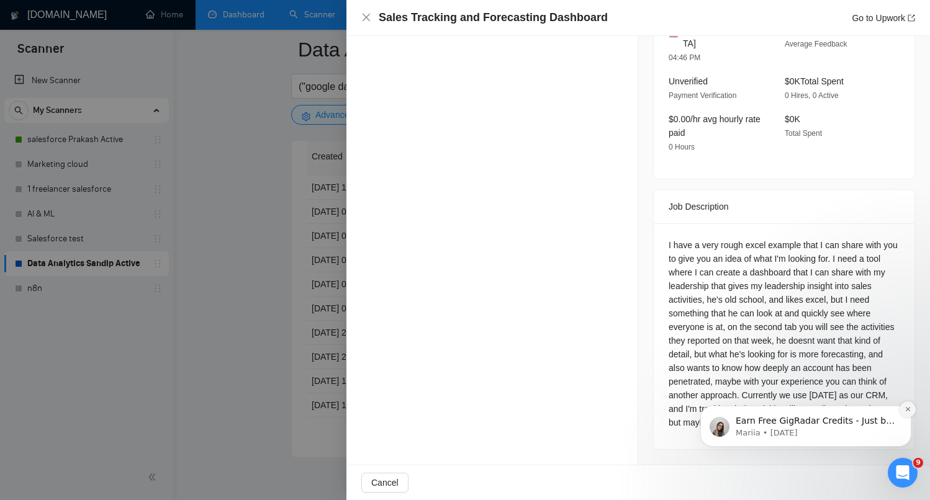
click at [912, 409] on button "Dismiss notification" at bounding box center [907, 410] width 16 height 16
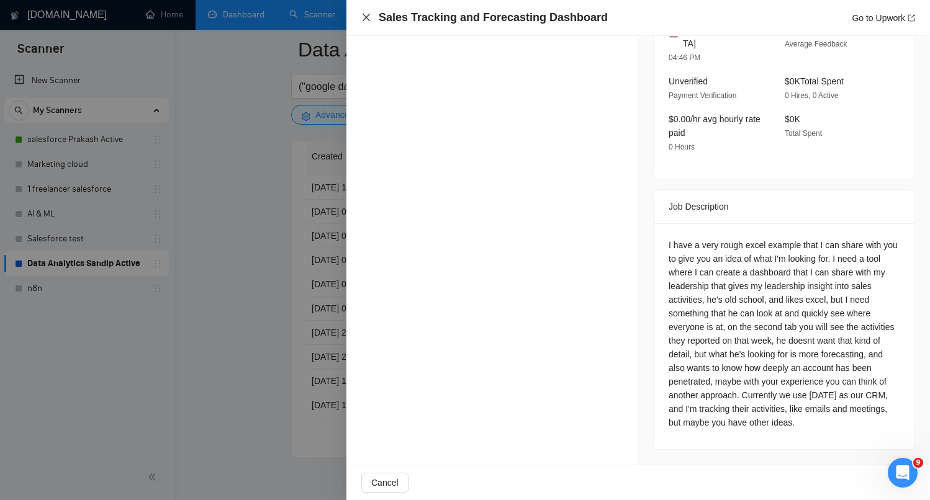
click at [363, 21] on icon "close" at bounding box center [365, 17] width 7 height 7
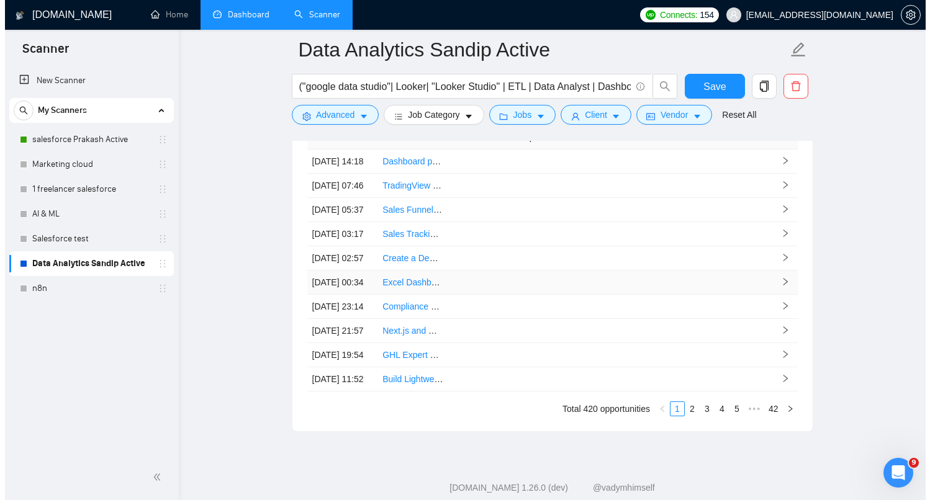
scroll to position [3283, 0]
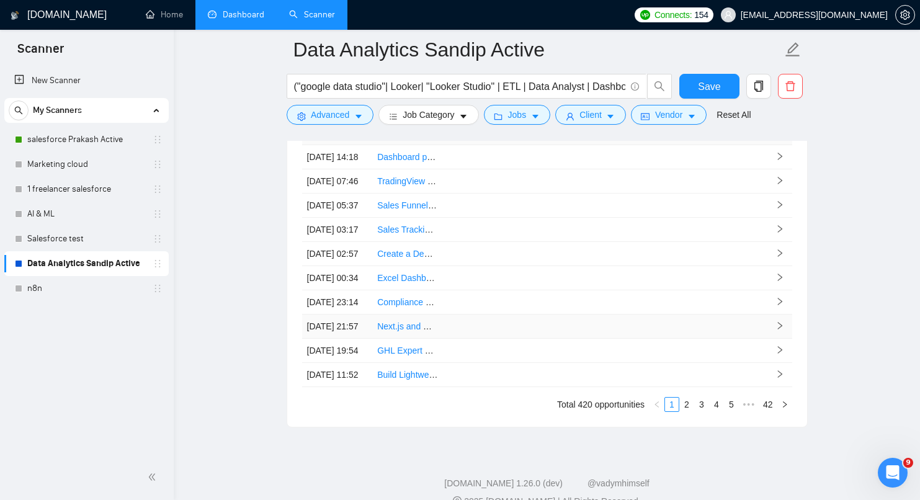
click at [395, 331] on link "Next.js and React Developer for Dashboard Development" at bounding box center [488, 326] width 222 height 10
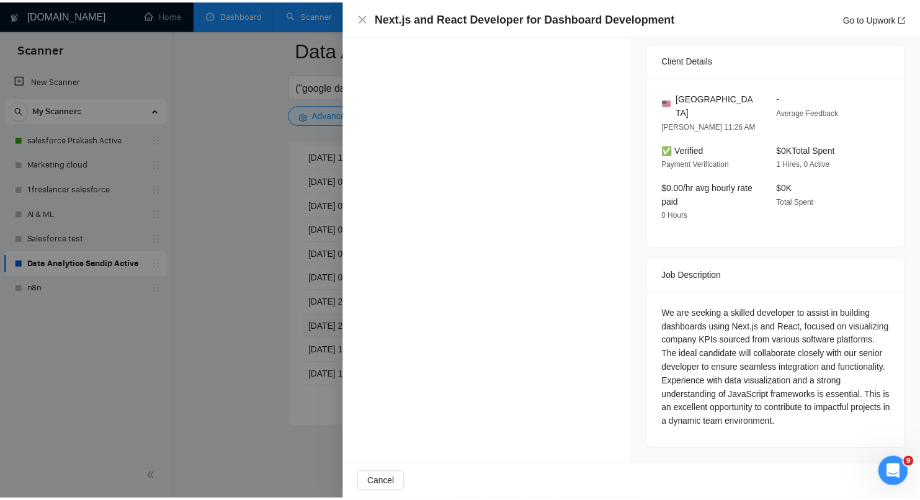
scroll to position [282, 0]
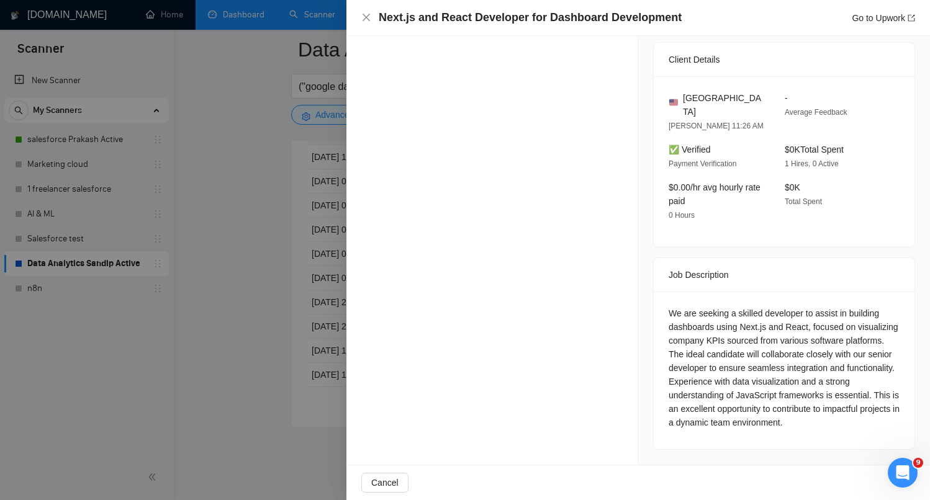
click at [215, 229] on div at bounding box center [465, 250] width 930 height 500
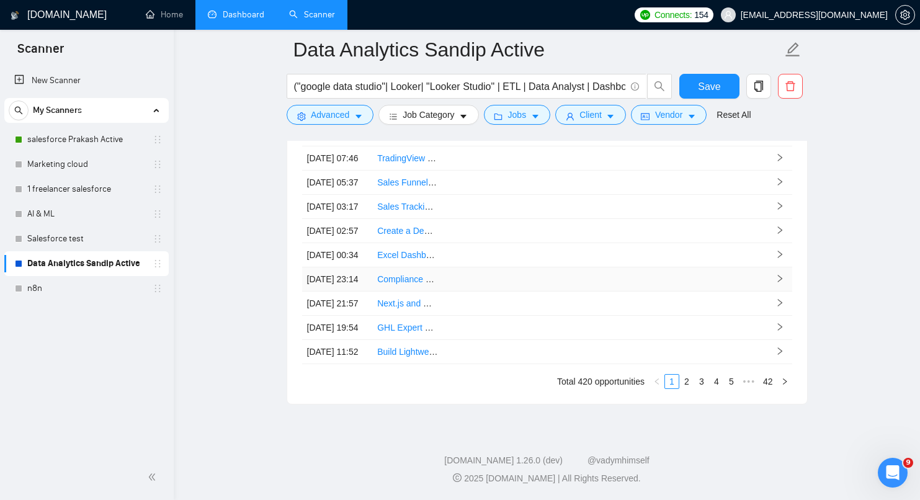
scroll to position [3442, 0]
click at [408, 323] on link "GHL Expert Needed for Comprehensive Dashboard,Funnel and Automations Audit" at bounding box center [535, 328] width 316 height 10
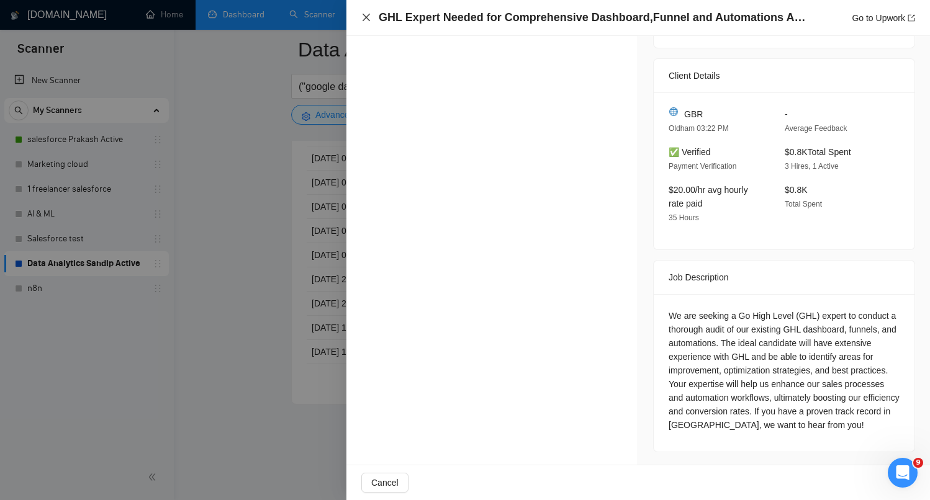
click at [367, 19] on icon "close" at bounding box center [366, 17] width 10 height 10
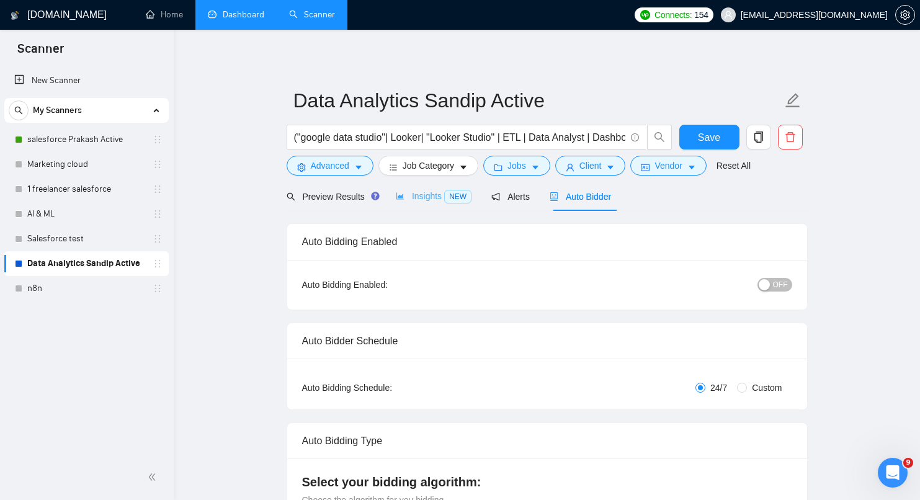
click at [433, 204] on div "Insights NEW" at bounding box center [434, 196] width 76 height 29
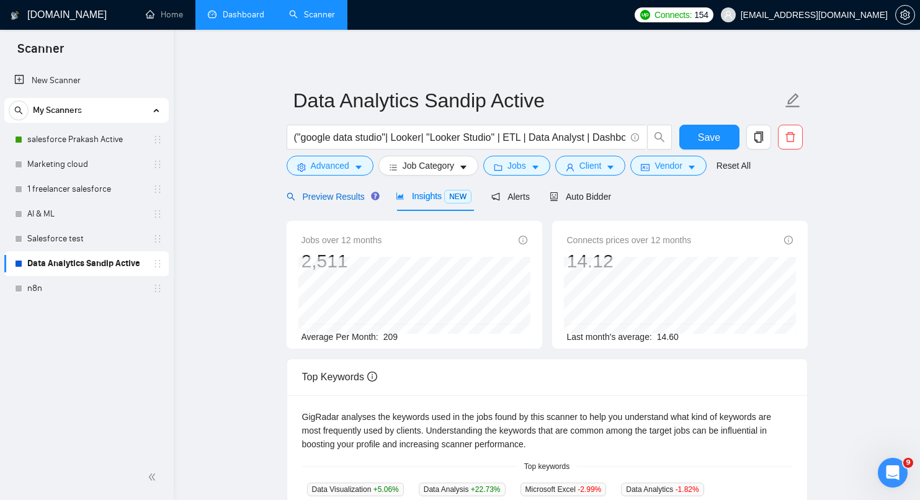
click at [350, 196] on span "Preview Results" at bounding box center [331, 197] width 89 height 10
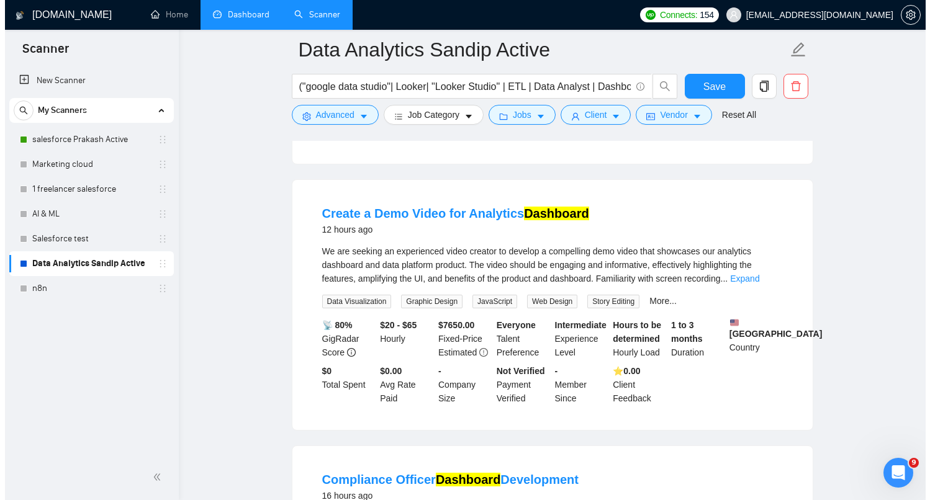
scroll to position [588, 0]
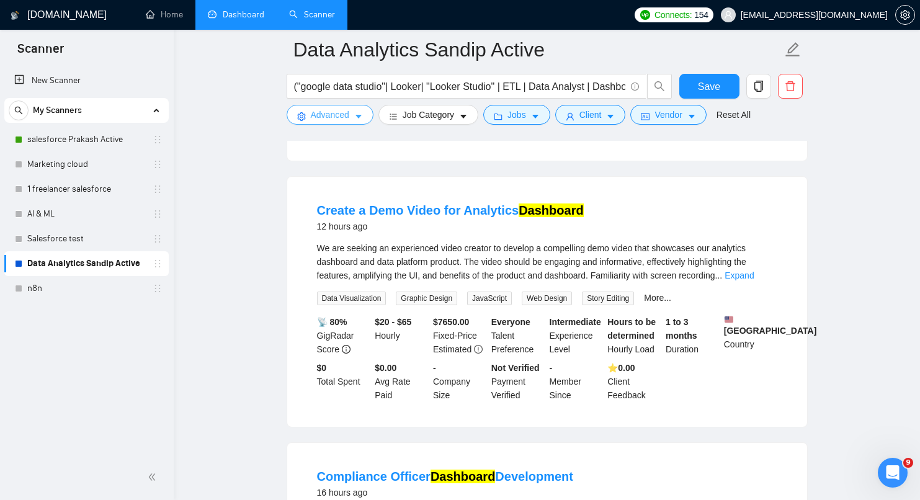
click at [322, 116] on span "Advanced" at bounding box center [330, 115] width 38 height 14
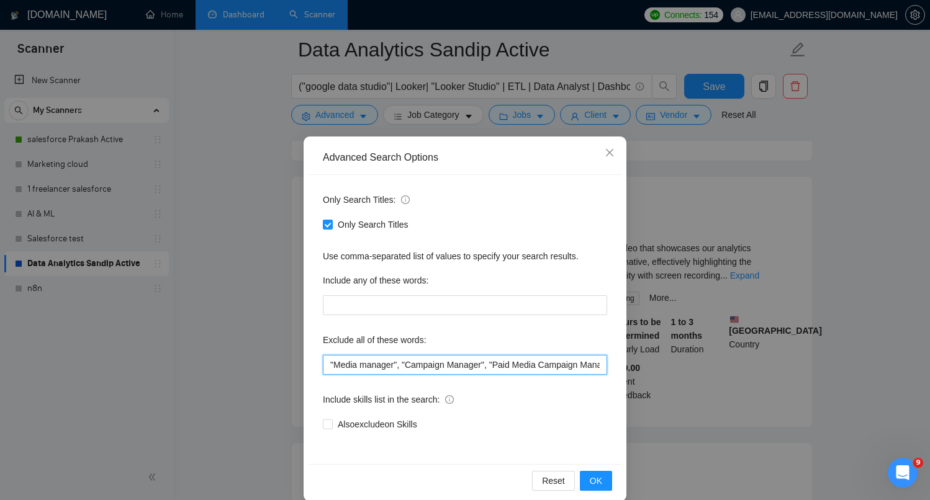
click at [488, 368] on input ""Media manager", "Campaign Manager", "Paid Media Campaign Manager", "Virtual As…" at bounding box center [465, 365] width 284 height 20
type input ""Media manager", "Campaign Manager", "Paid Media Campaign Manager", "Virtual As…"
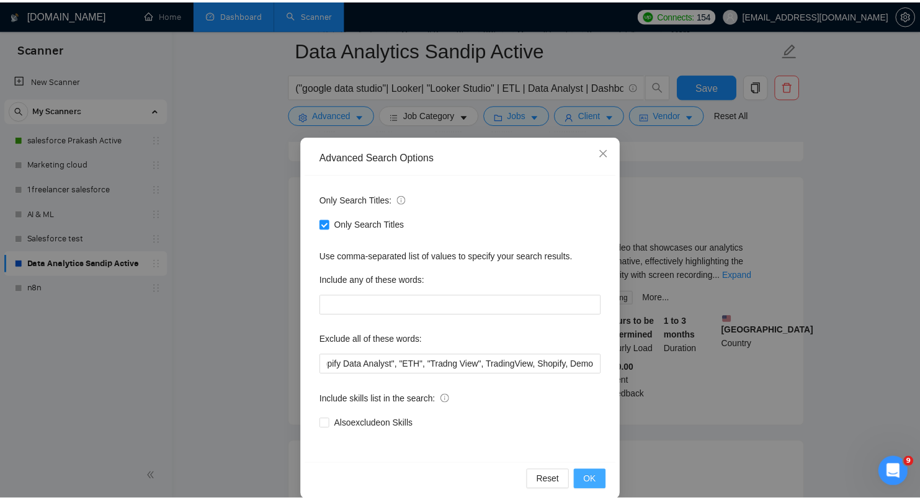
scroll to position [0, 0]
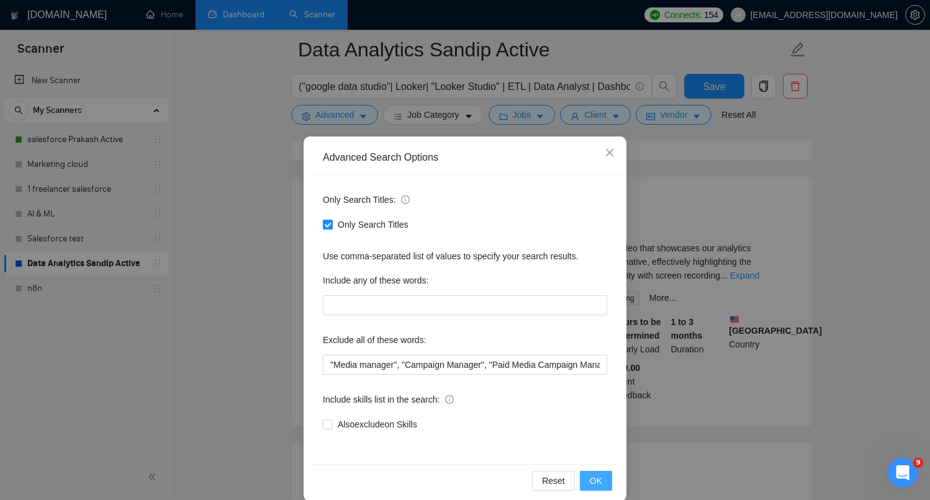
click at [590, 478] on span "OK" at bounding box center [596, 481] width 12 height 14
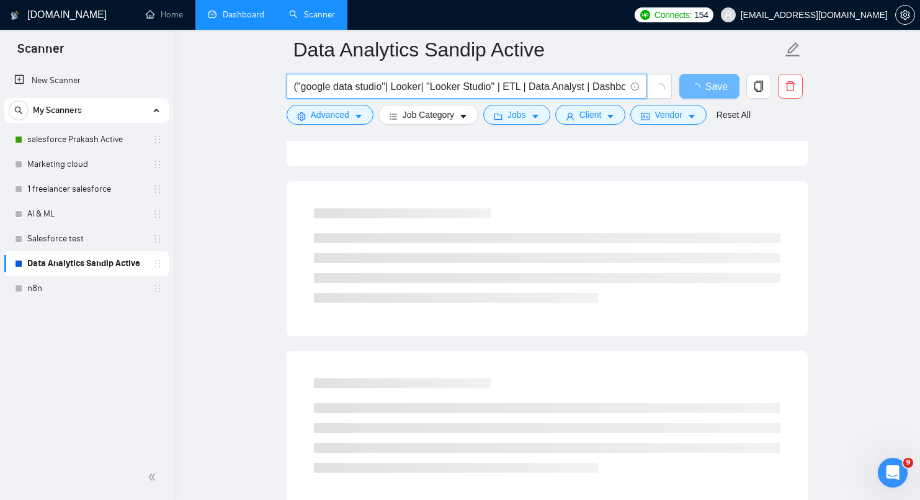
click at [526, 81] on input "("google data studio"| Looker| "Looker Studio" | ETL | Data Analyst | Dashboard)" at bounding box center [459, 87] width 331 height 16
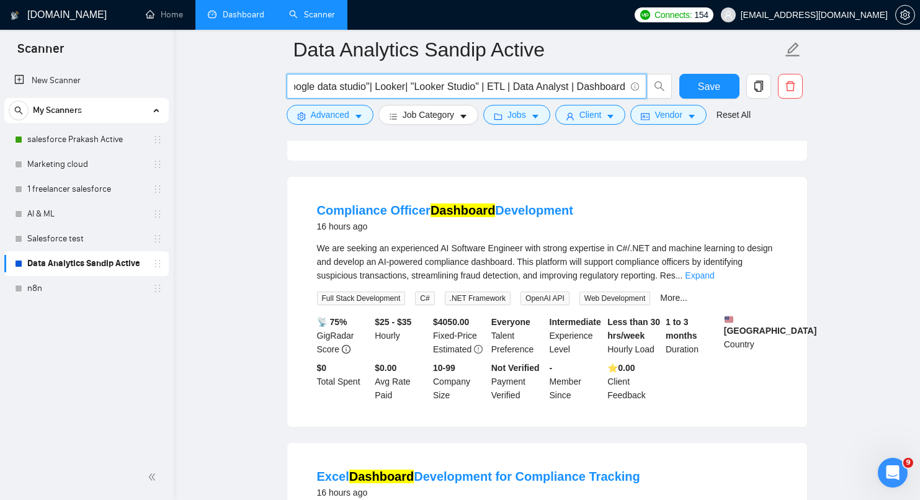
type input ""google data studio"| Looker| "Looker Studio" | ETL | Data Analyst | Dashboard"
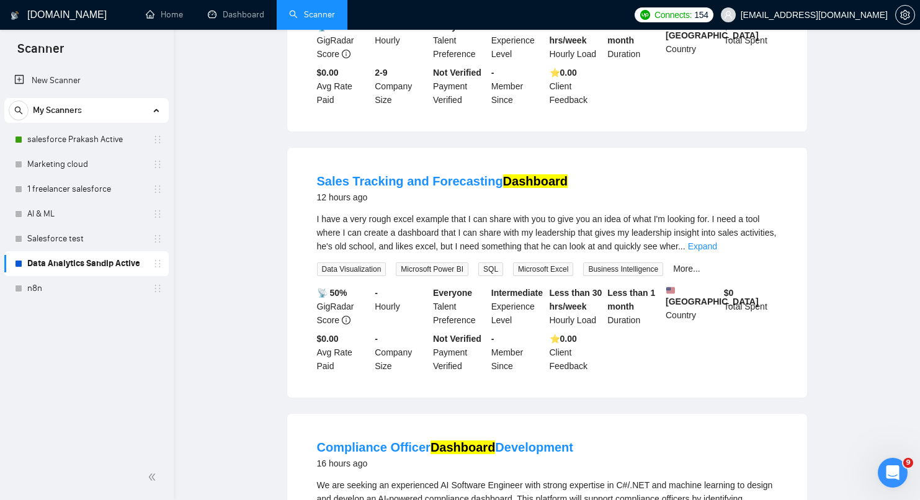
scroll to position [0, 0]
